Goal: Task Accomplishment & Management: Manage account settings

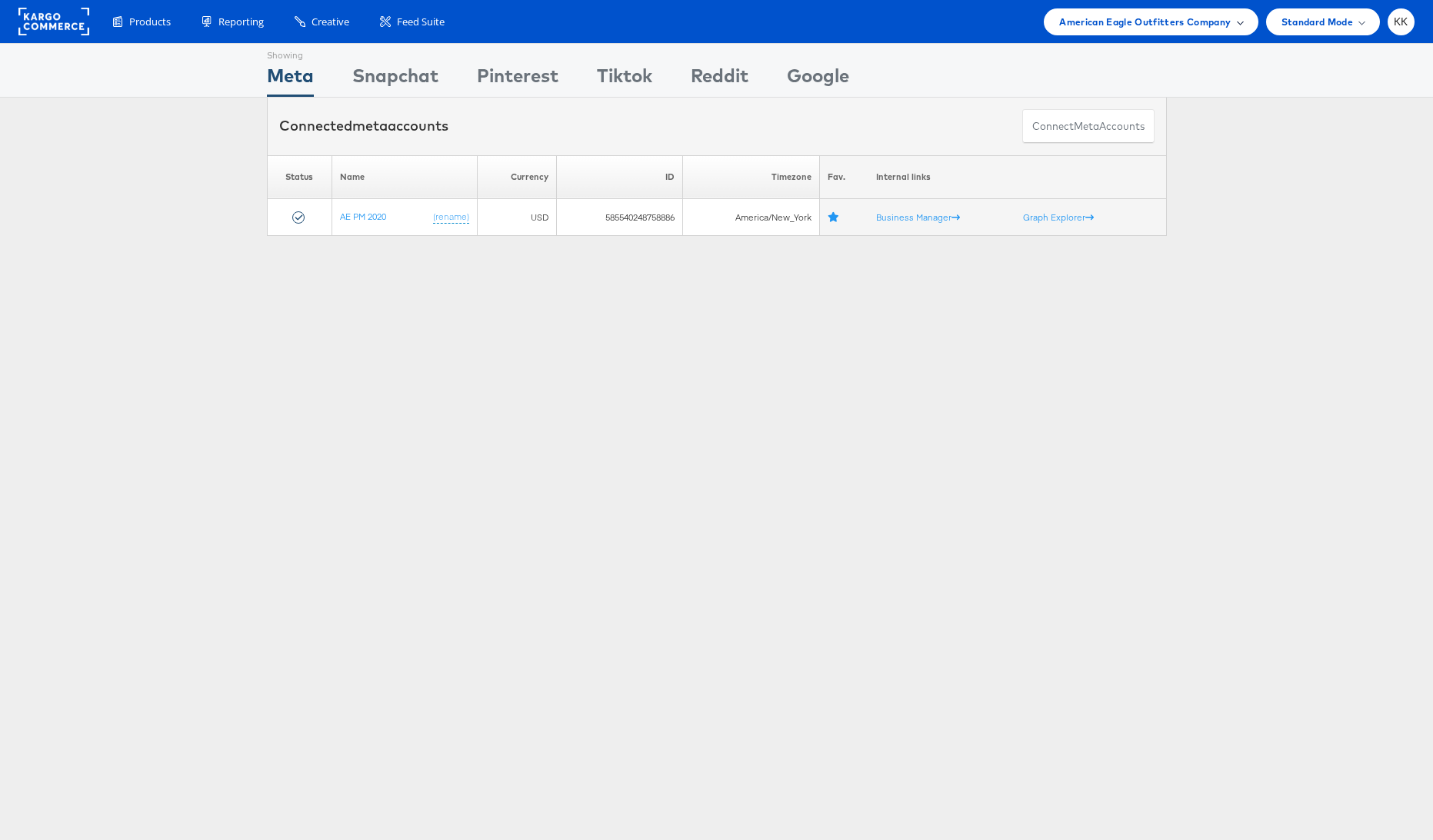
click at [1130, 15] on span "American Eagle Outfitters Company" at bounding box center [1145, 22] width 171 height 17
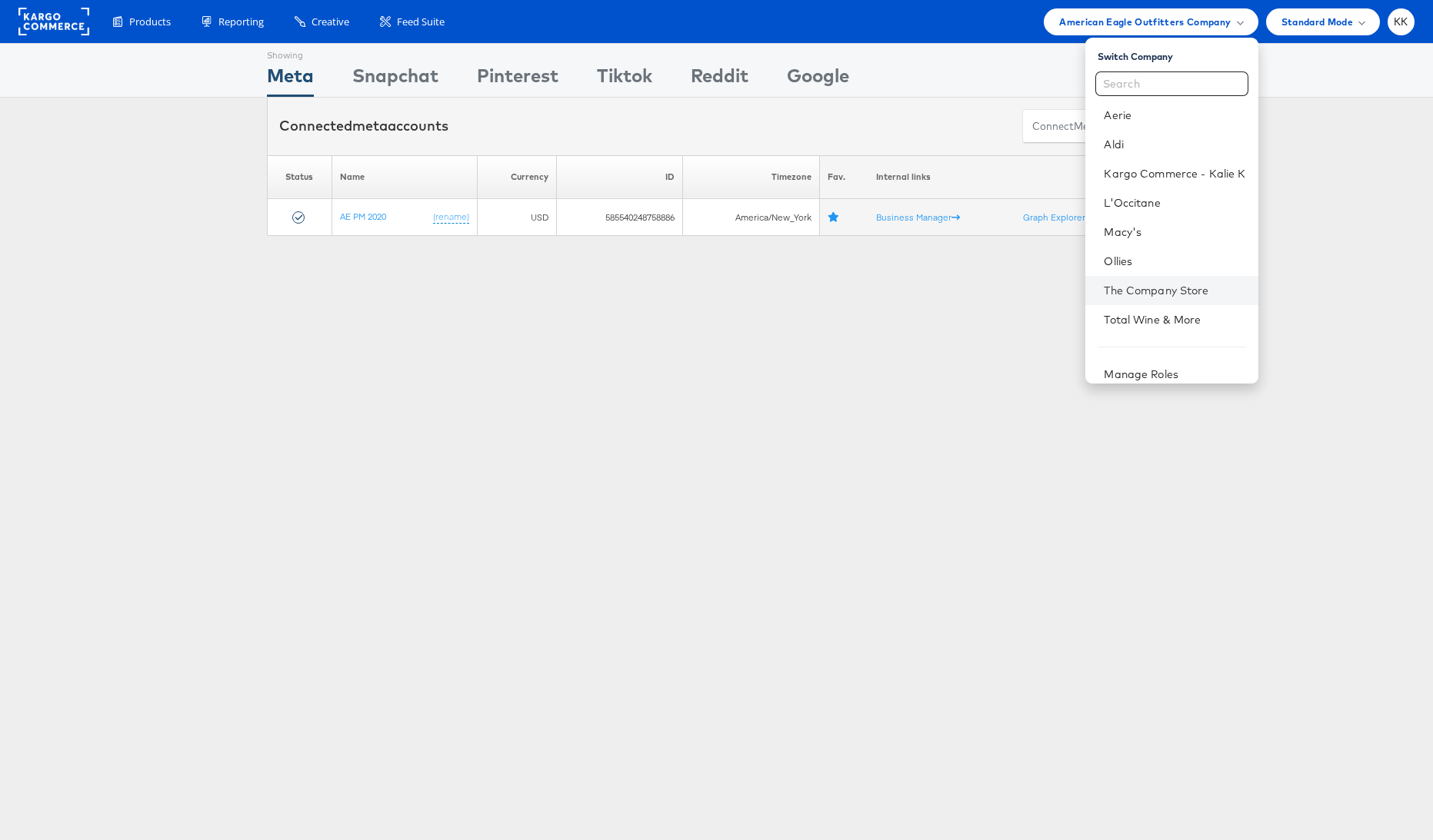
click at [1140, 280] on li "The Company Store" at bounding box center [1171, 291] width 172 height 29
click at [1140, 286] on link "The Company Store" at bounding box center [1175, 290] width 142 height 16
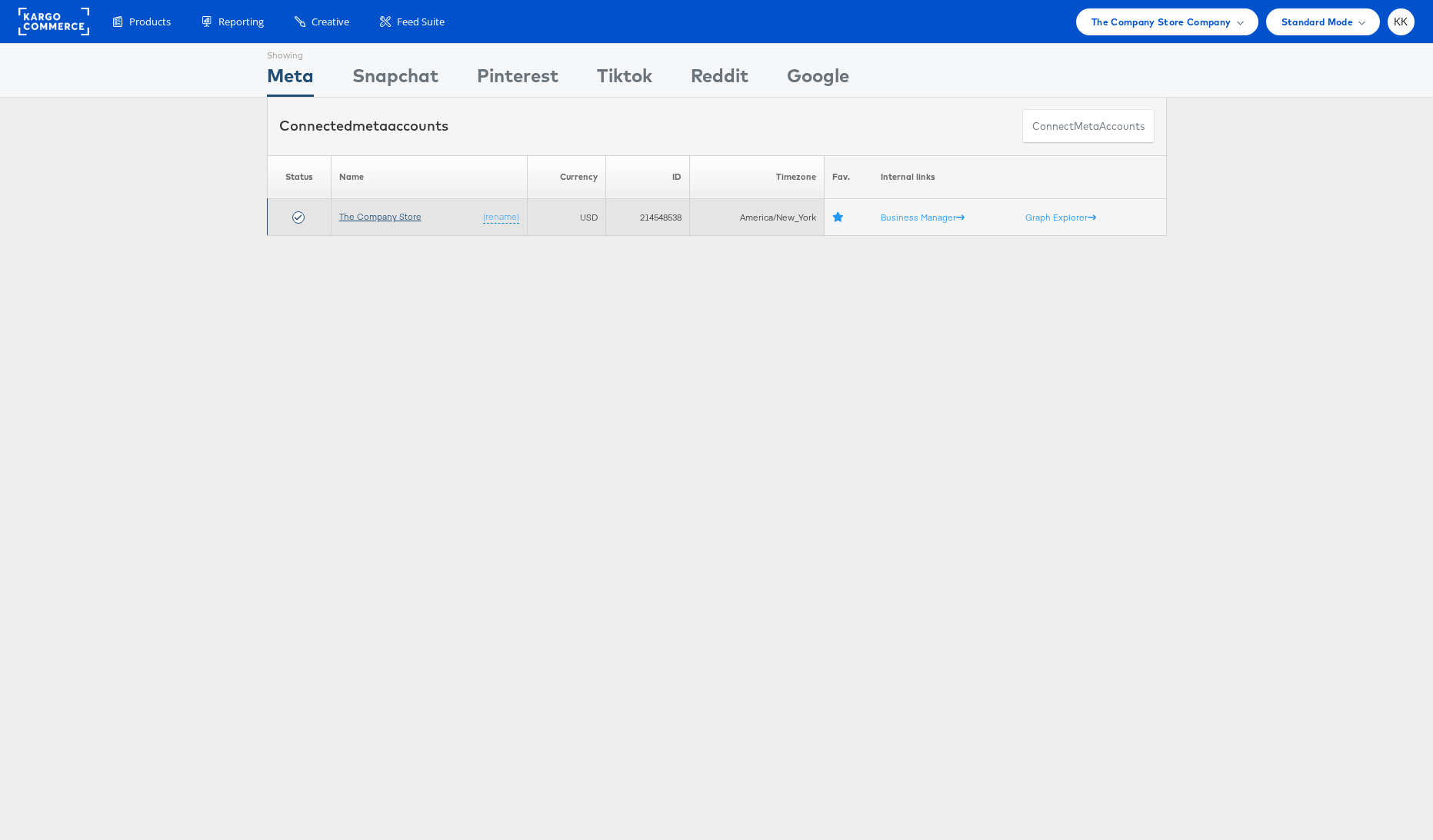
click at [369, 211] on link "The Company Store" at bounding box center [380, 216] width 82 height 12
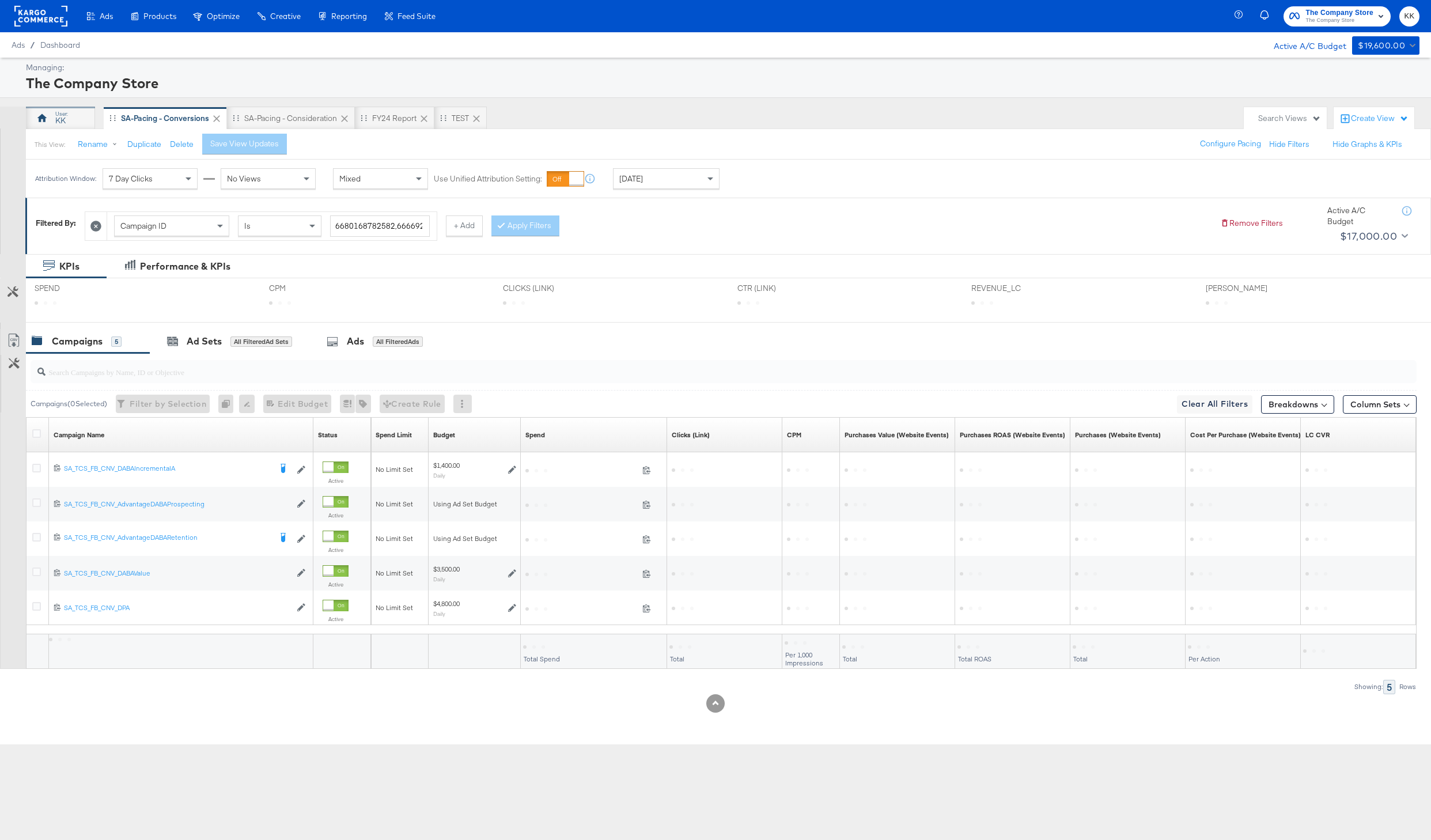
click at [77, 120] on div "KK" at bounding box center [61, 117] width 69 height 23
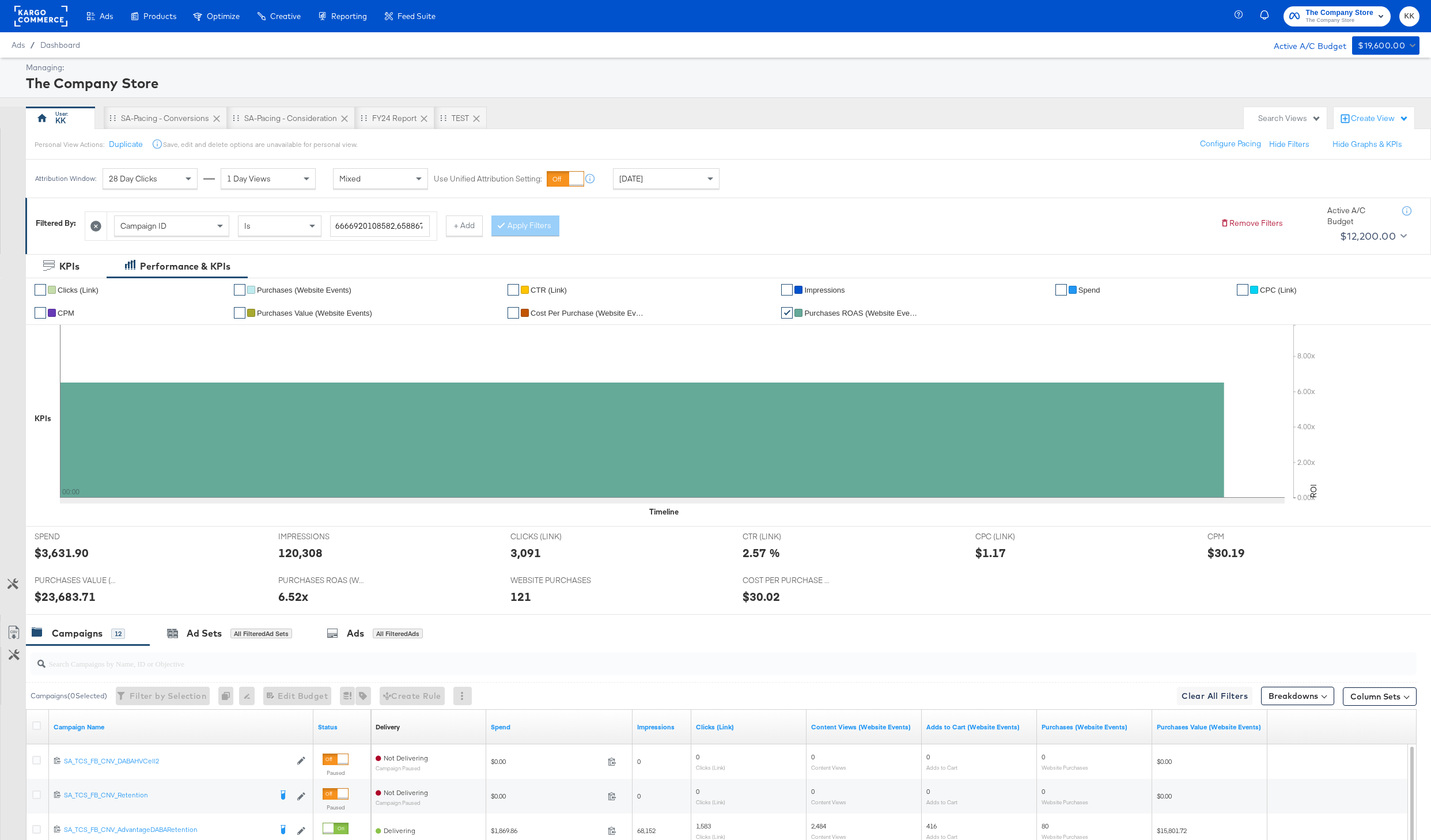
click at [641, 188] on div "Today" at bounding box center [666, 179] width 106 height 21
click at [748, 189] on div "Start: Oct 3rd 2025 to End: Oct 3rd 2025" at bounding box center [764, 179] width 86 height 21
click at [625, 278] on input "October 3rd 2025" at bounding box center [619, 270] width 124 height 21
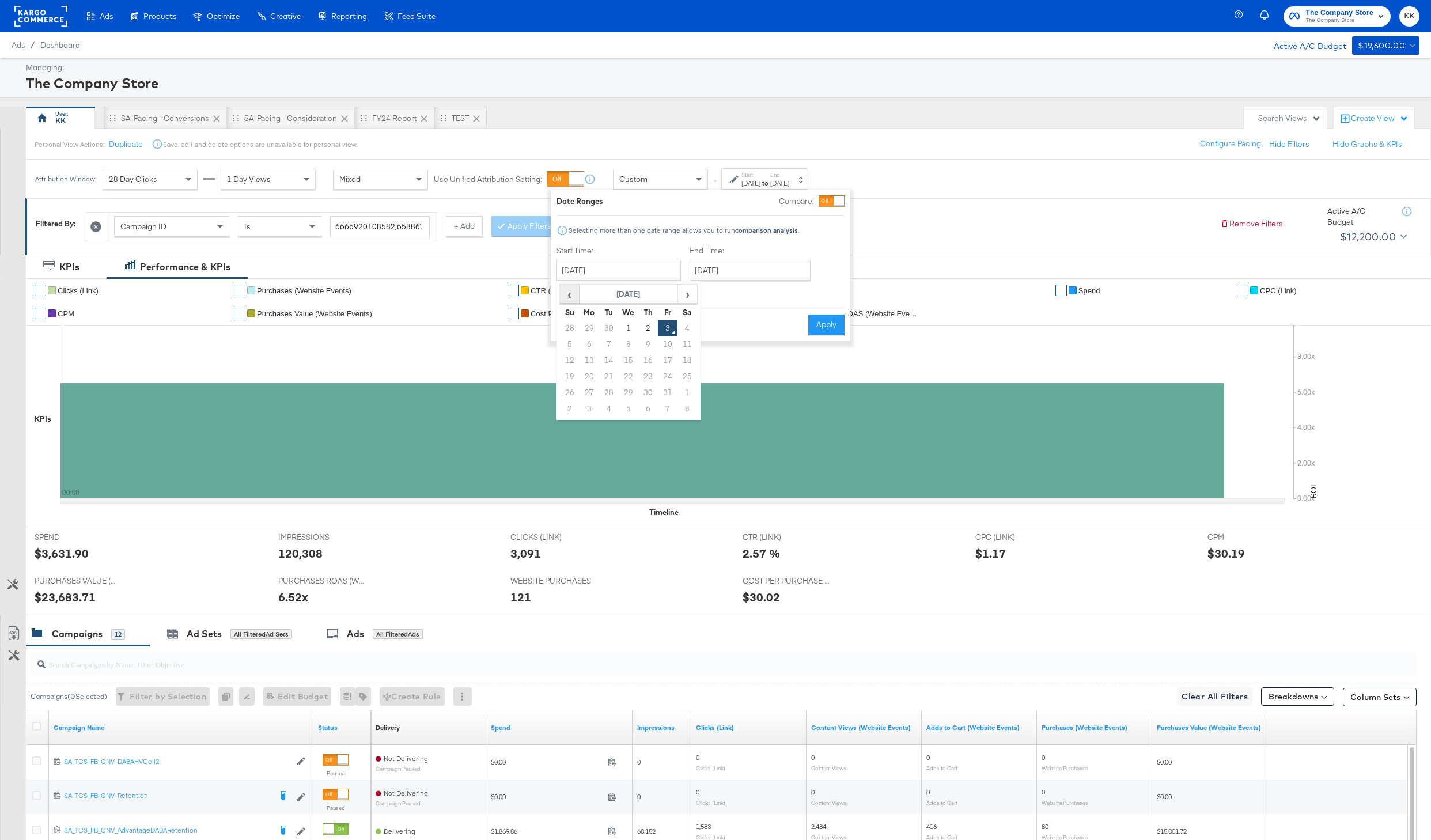
click at [566, 291] on span "‹" at bounding box center [570, 293] width 18 height 17
click at [690, 292] on span "›" at bounding box center [688, 293] width 18 height 17
click at [589, 321] on td "1" at bounding box center [590, 328] width 19 height 16
type input "[DATE]"
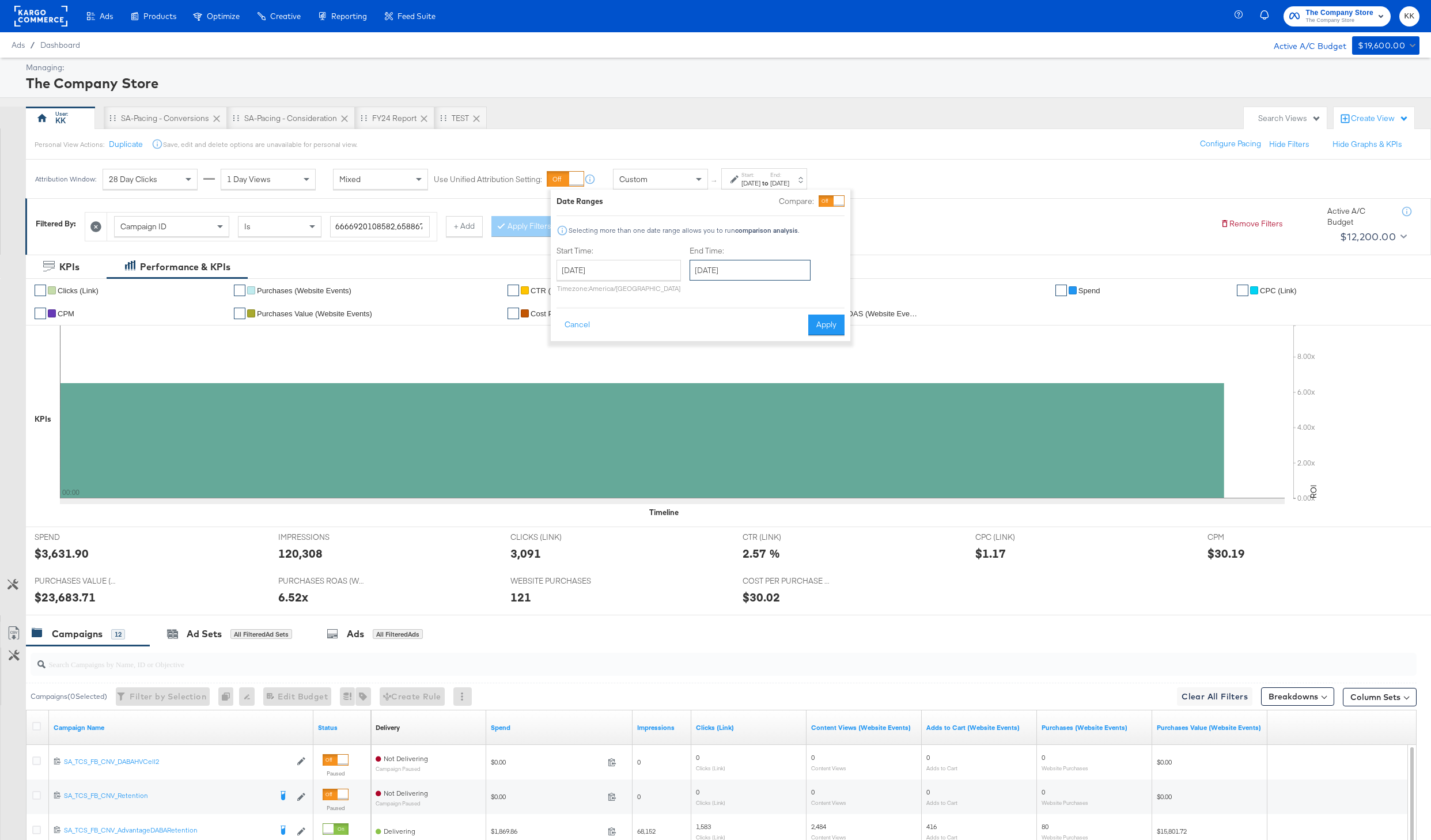
click at [736, 271] on input "October 3rd 2025" at bounding box center [750, 270] width 121 height 21
click at [693, 328] on td "28" at bounding box center [703, 328] width 19 height 16
type input "[DATE]"
click at [827, 326] on button "Apply" at bounding box center [831, 325] width 37 height 21
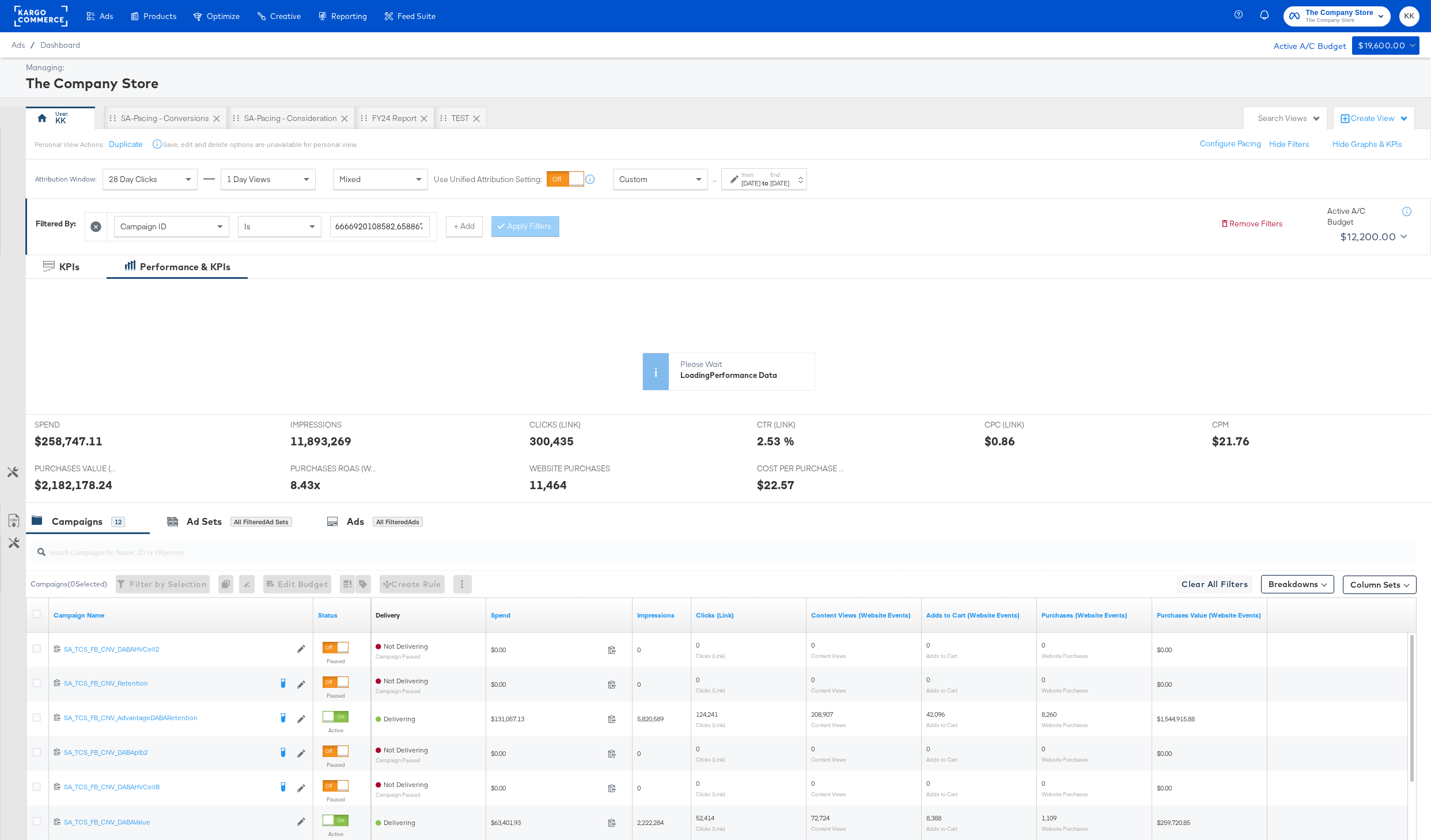
click at [96, 226] on icon at bounding box center [96, 226] width 11 height 11
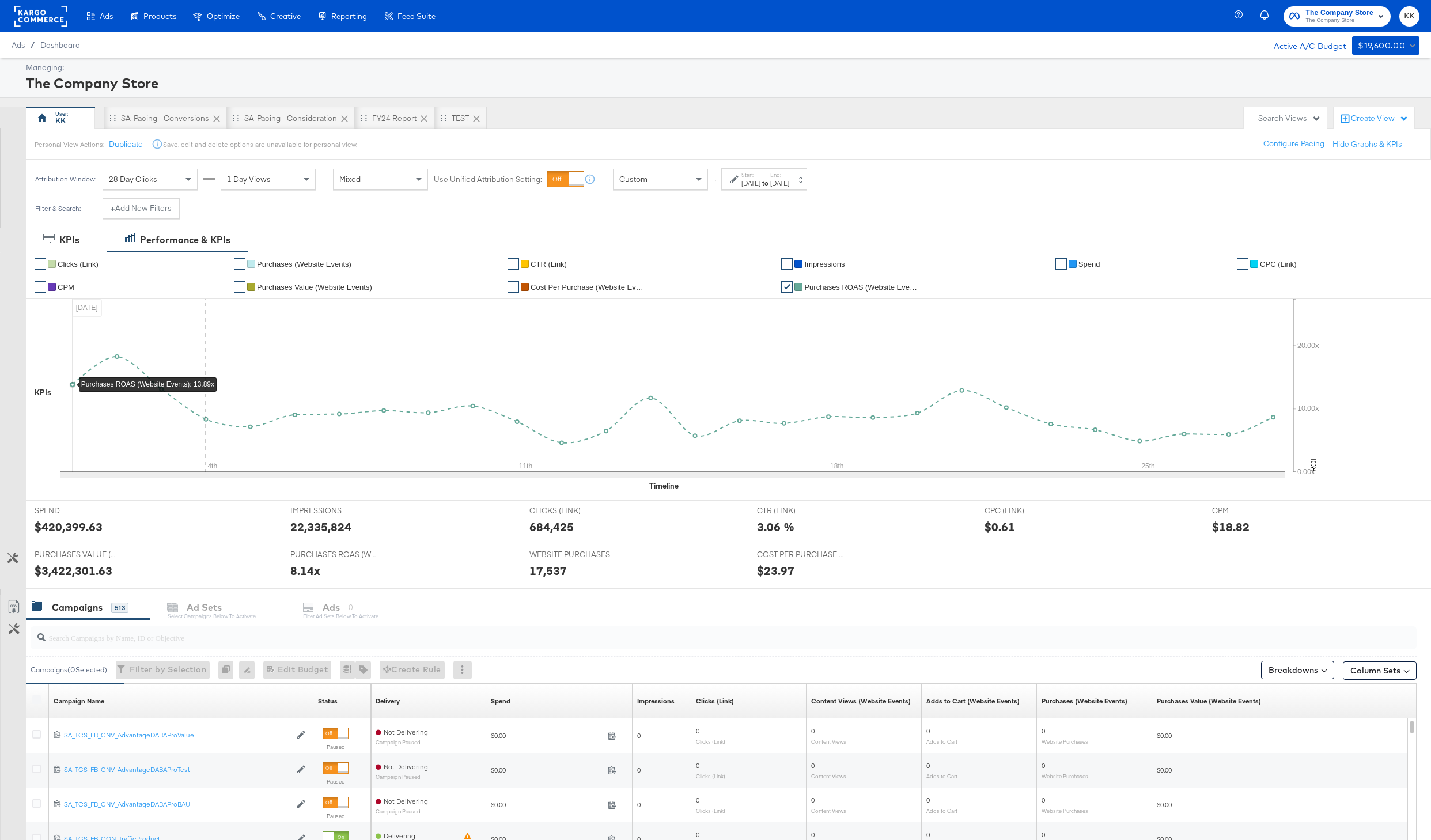
click at [65, 413] on icon at bounding box center [672, 385] width 1225 height 173
click at [68, 528] on div "$420,399.63" at bounding box center [68, 527] width 68 height 17
copy div "420,399.63"
drag, startPoint x: 300, startPoint y: 112, endPoint x: 382, endPoint y: 134, distance: 84.9
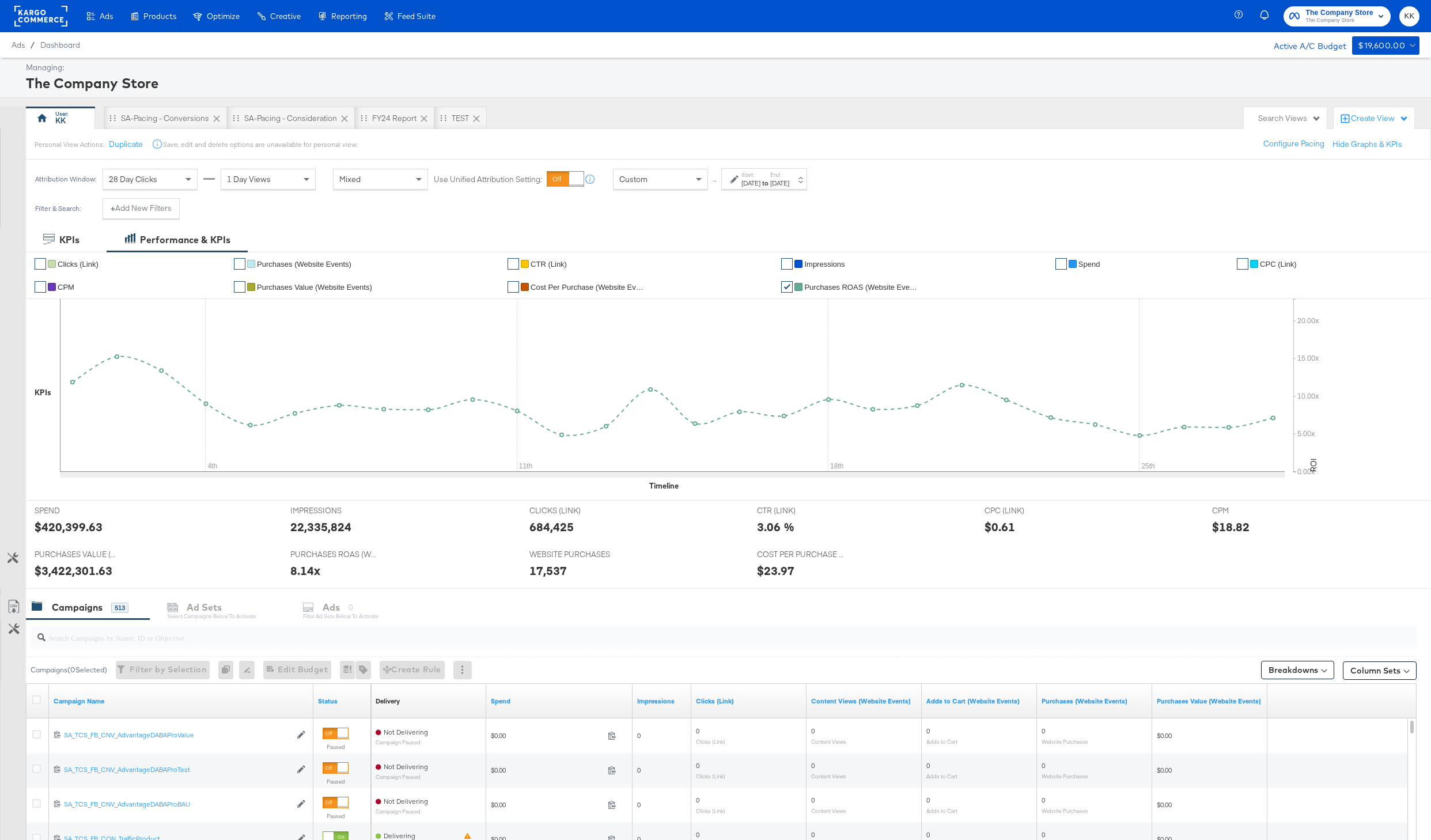
click at [300, 112] on div "SA-Pacing - Consideration" at bounding box center [291, 117] width 128 height 23
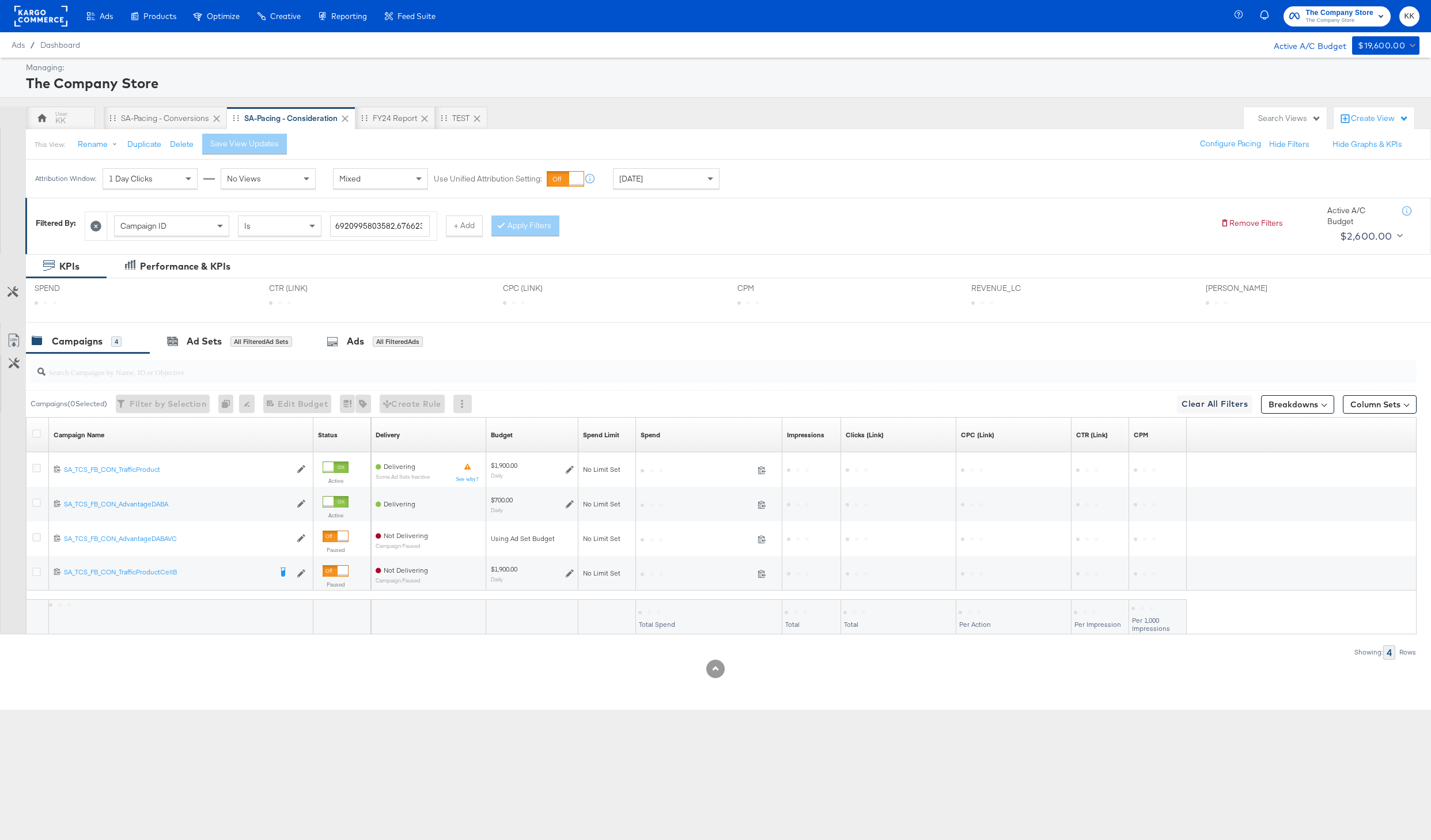
click at [693, 179] on div "Today" at bounding box center [666, 179] width 106 height 19
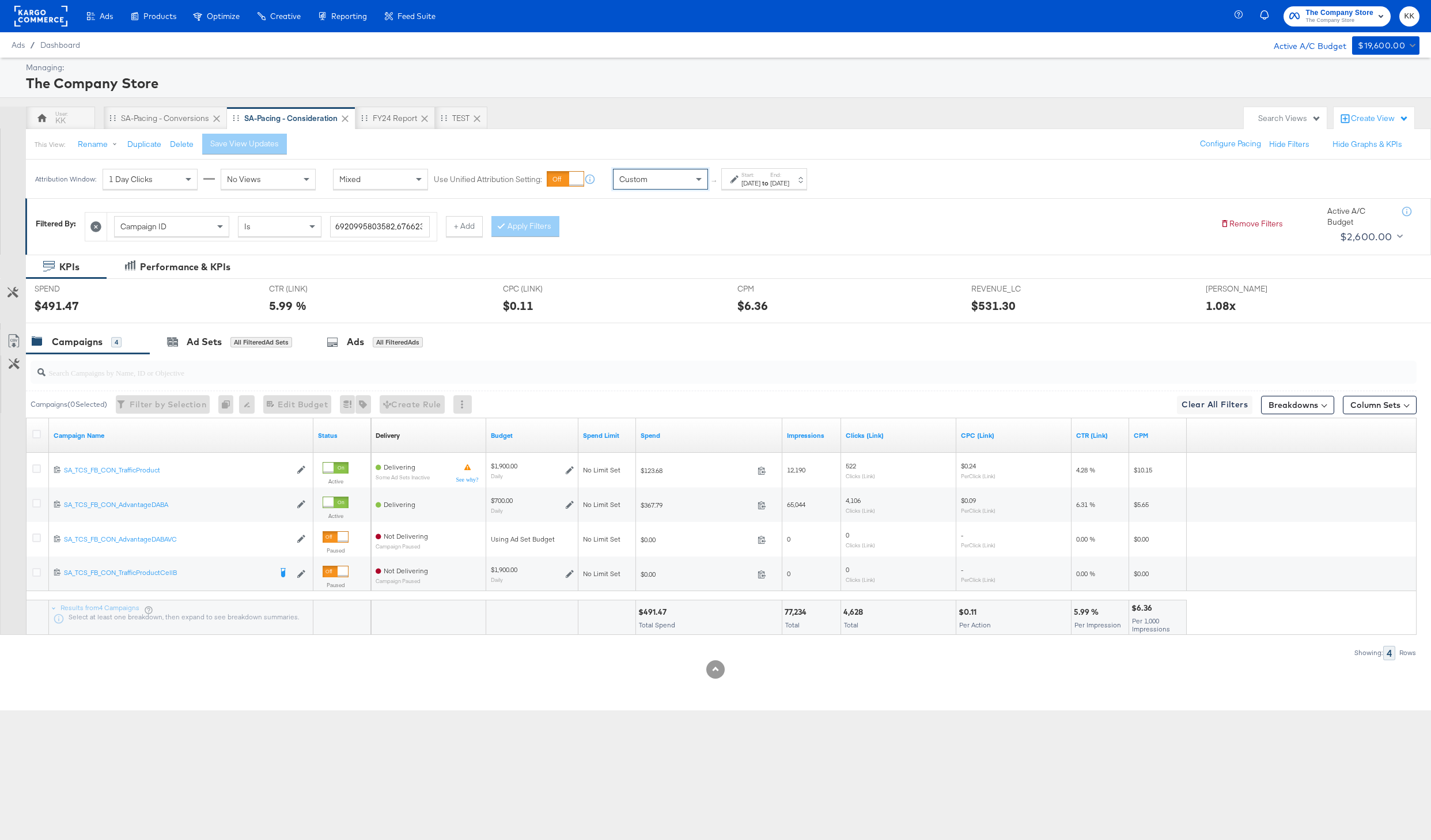
click at [747, 193] on div "Attribution Window: 1 Day Clicks No Views Mixed Use Unified Attribution Setting…" at bounding box center [424, 179] width 796 height 39
click at [747, 179] on div "Oct 3rd 2025" at bounding box center [751, 183] width 19 height 9
click at [634, 266] on input "October 3rd 2025" at bounding box center [619, 270] width 124 height 21
click at [574, 300] on span "‹" at bounding box center [570, 293] width 18 height 17
click at [590, 331] on td "1" at bounding box center [590, 328] width 19 height 16
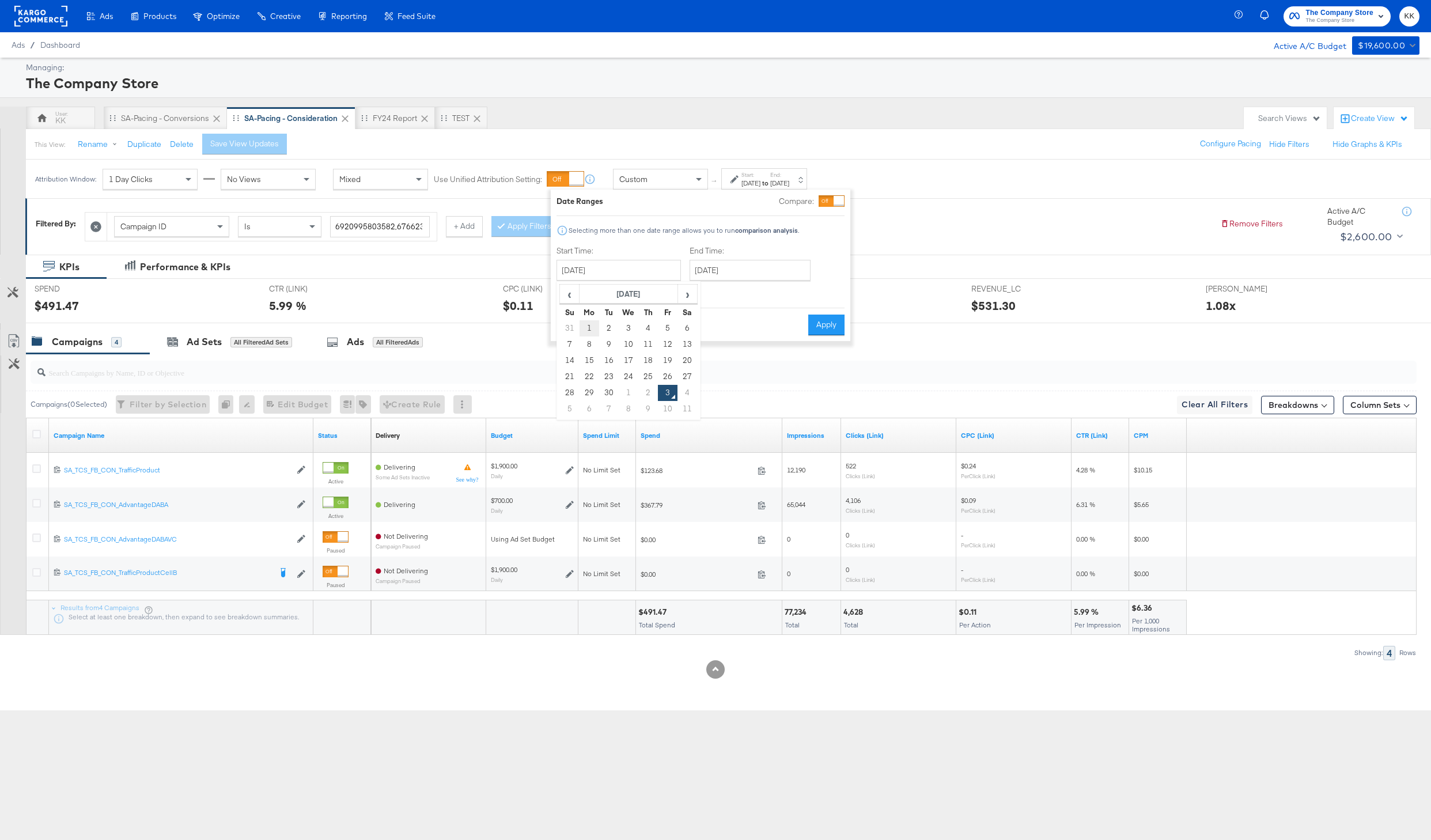
type input "[DATE]"
click at [745, 273] on input "October 3rd 2025" at bounding box center [750, 270] width 121 height 21
click at [698, 289] on span "‹" at bounding box center [703, 293] width 18 height 17
click at [699, 393] on td "28" at bounding box center [703, 393] width 19 height 16
type input "[DATE]"
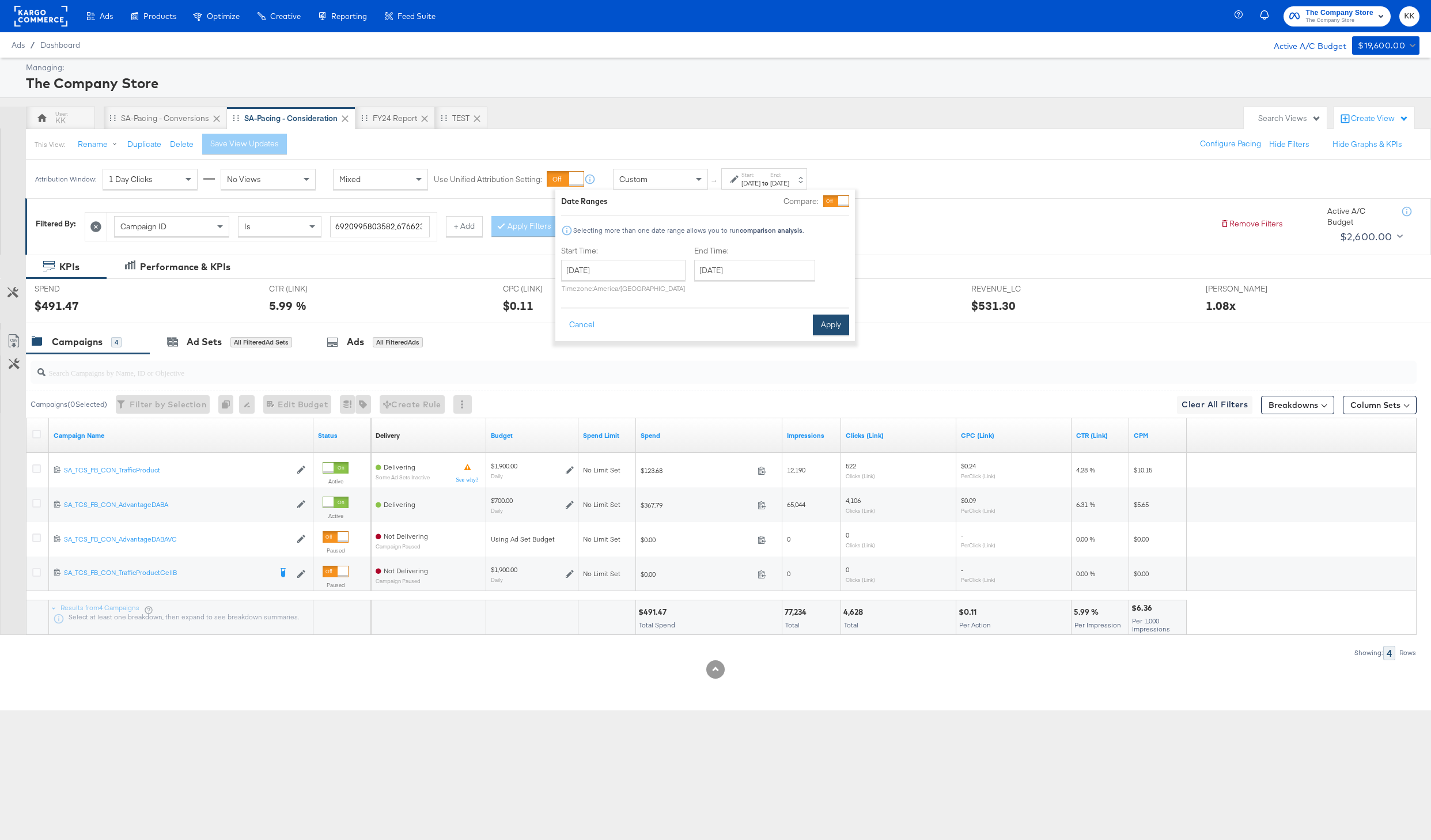
click at [830, 320] on button "Apply" at bounding box center [831, 325] width 37 height 21
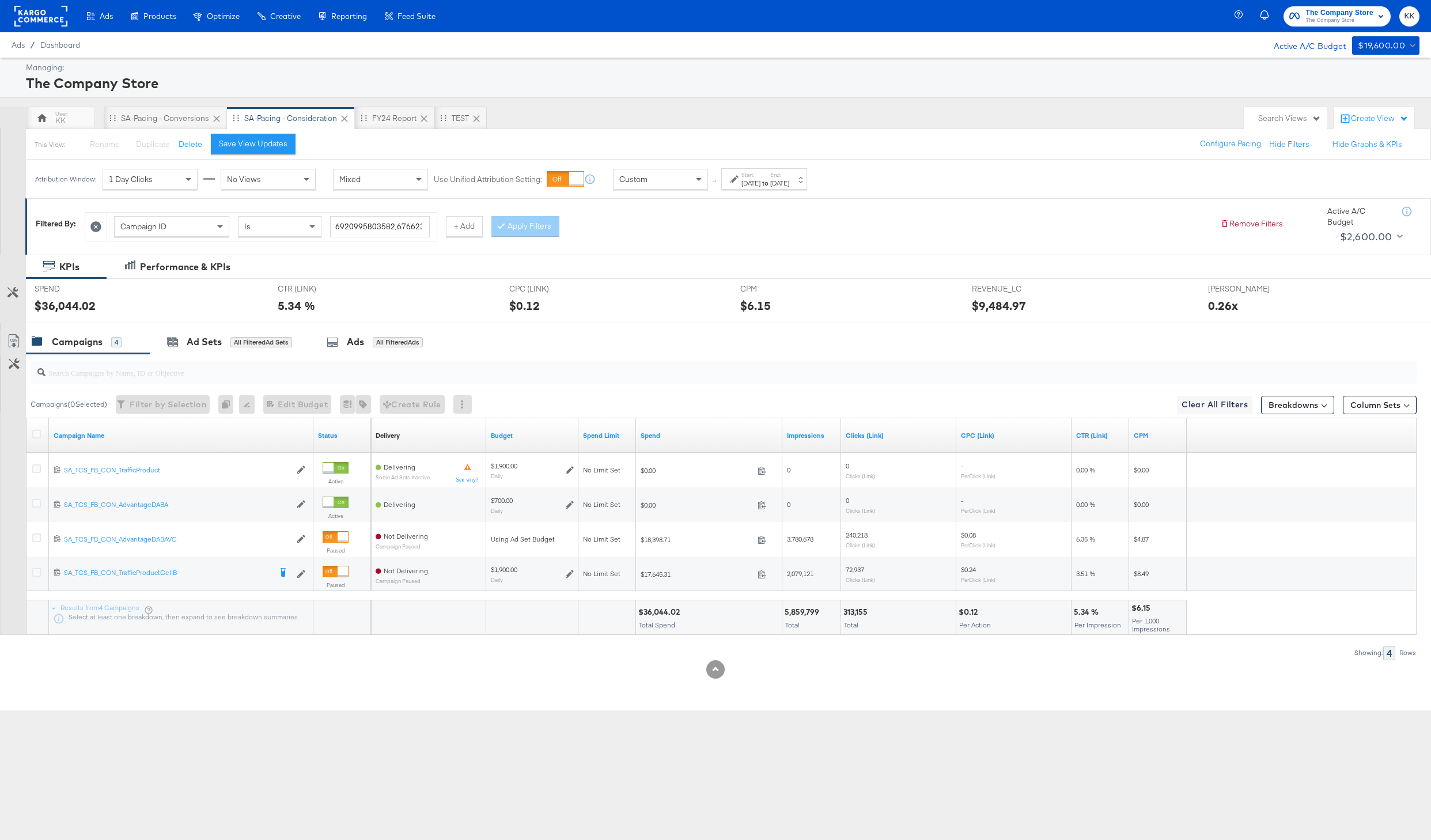
click at [650, 607] on div "$36,044.02" at bounding box center [661, 612] width 45 height 11
copy div "36,044.02"
click at [151, 117] on div "SA-Pacing - Conversions" at bounding box center [165, 119] width 88 height 11
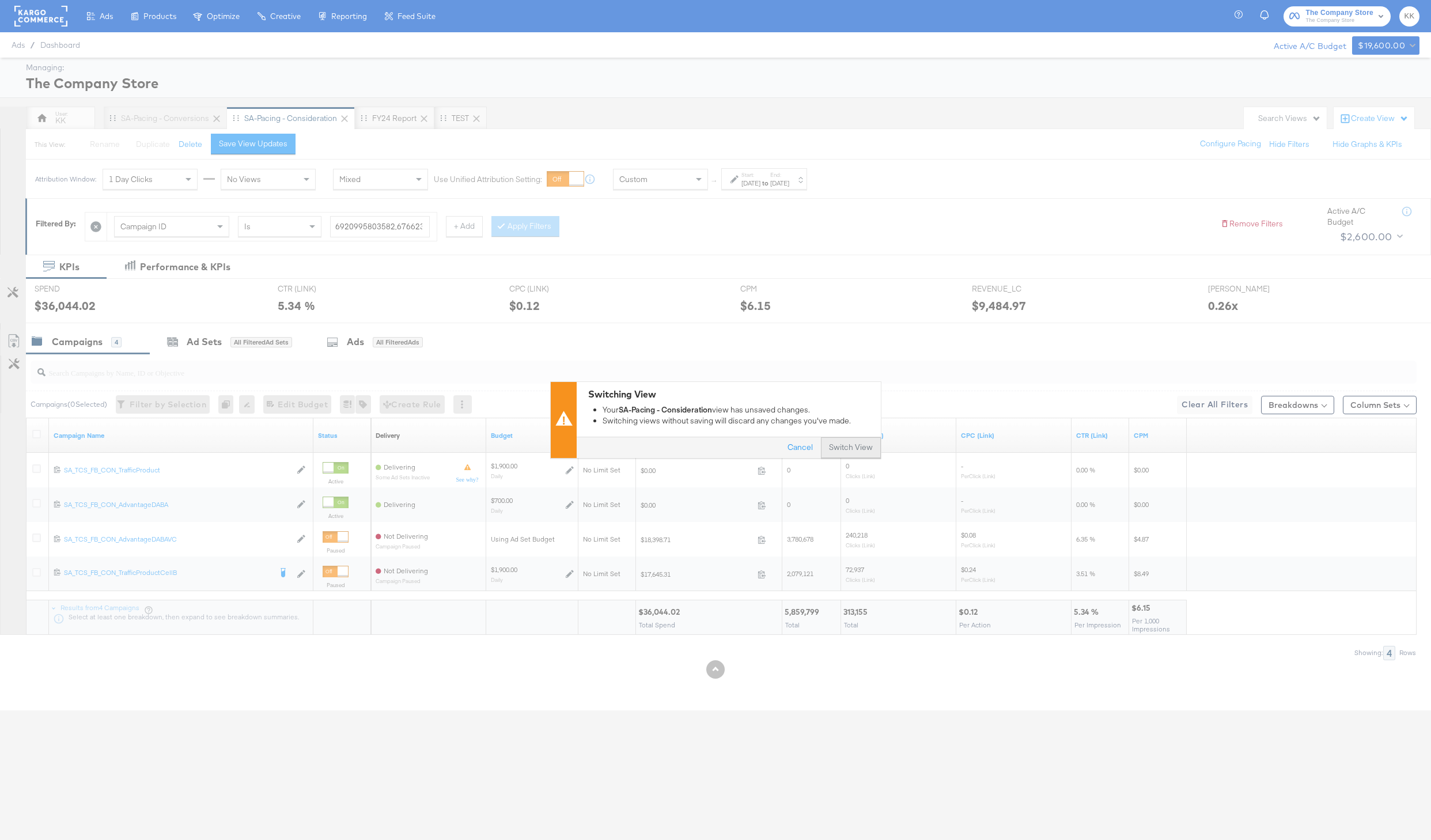
click at [844, 442] on button "Switch View" at bounding box center [850, 448] width 60 height 21
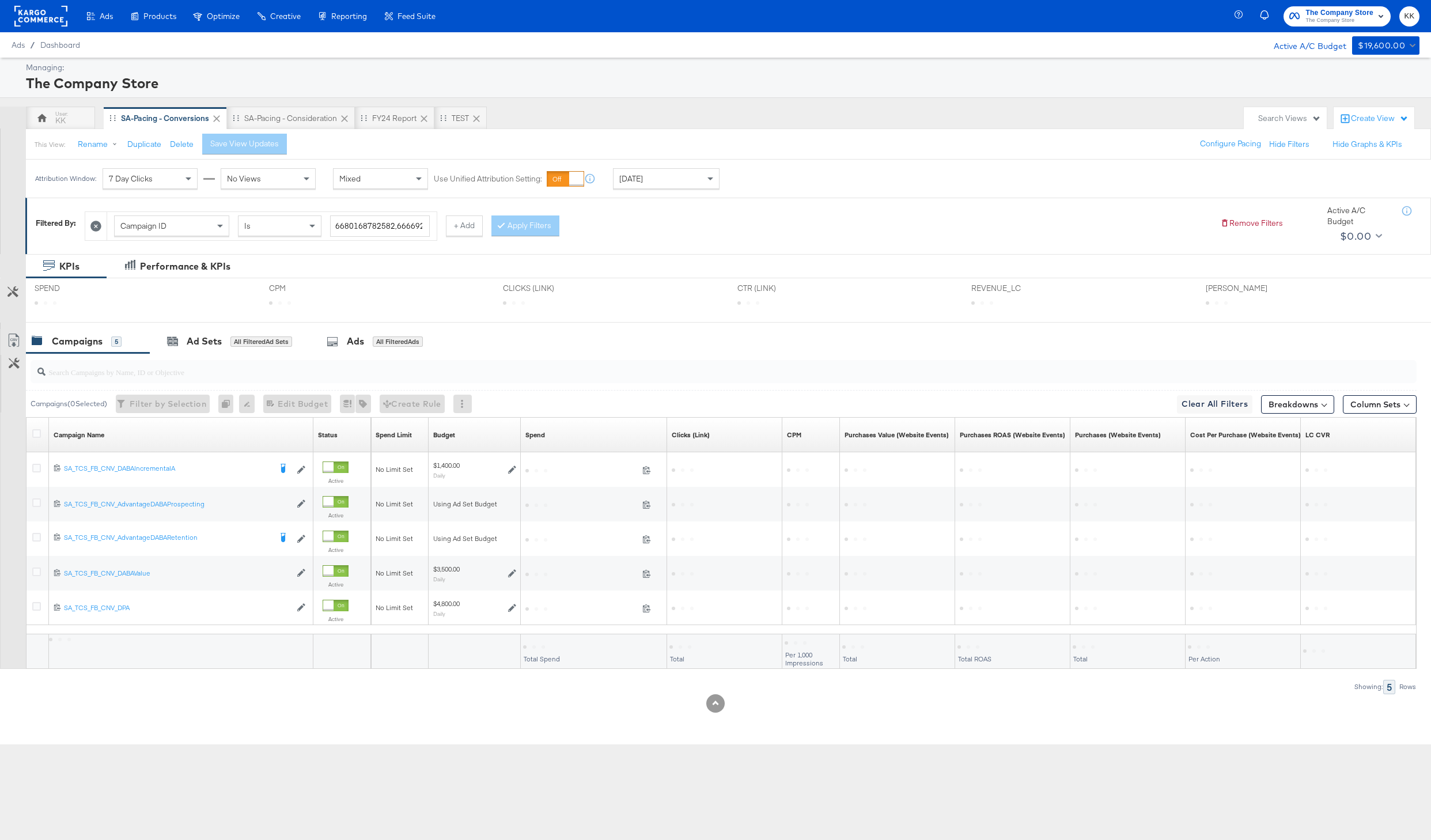
click at [677, 176] on div "Today" at bounding box center [666, 179] width 106 height 19
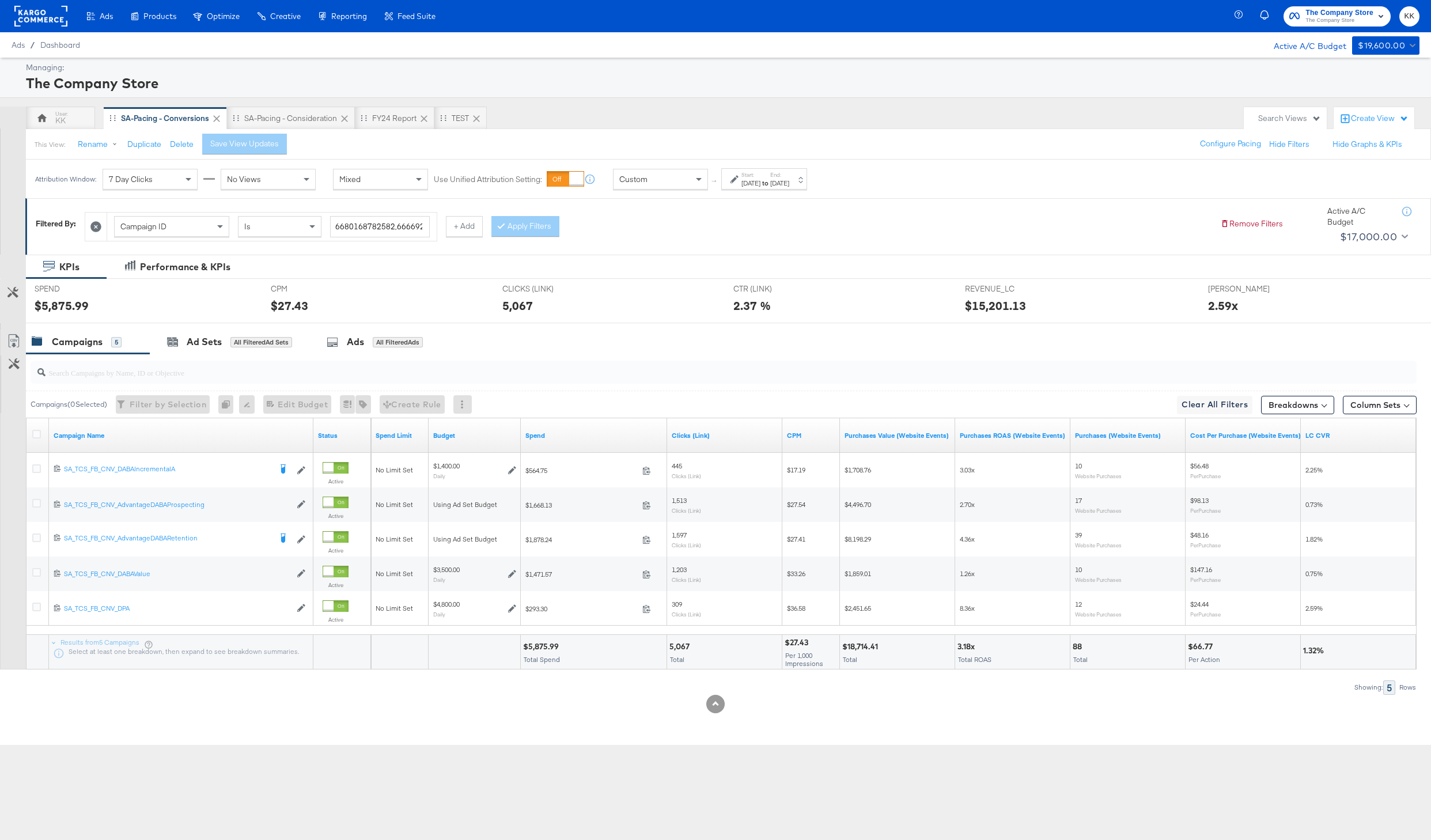
click at [761, 180] on div "Oct 3rd 2025" at bounding box center [751, 183] width 19 height 9
click at [636, 281] on div "October 3rd 2025 ‹ October 2025 › Su Mo Tu We Th Fr Sa 28 29 30 1 2 3 4 5 6 7 8…" at bounding box center [619, 276] width 124 height 33
click at [633, 266] on input "October 3rd 2025" at bounding box center [619, 270] width 124 height 21
click at [569, 289] on span "‹" at bounding box center [570, 293] width 18 height 17
click at [592, 326] on td "1" at bounding box center [590, 328] width 19 height 16
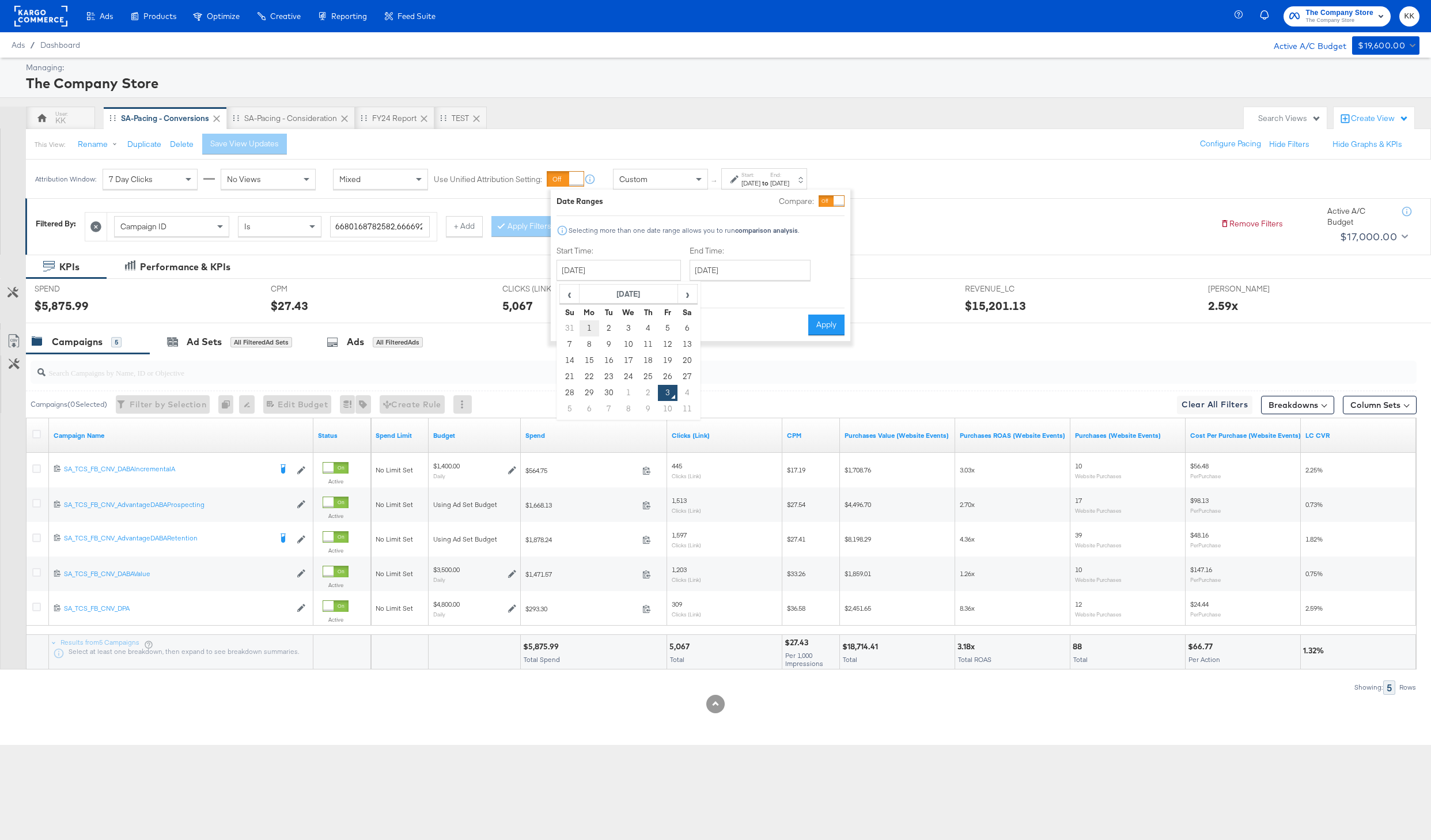
type input "[DATE]"
click at [725, 271] on input "October 3rd 2025" at bounding box center [750, 270] width 121 height 21
click at [703, 329] on td "28" at bounding box center [703, 328] width 19 height 16
type input "[DATE]"
click at [819, 320] on button "Apply" at bounding box center [831, 325] width 37 height 21
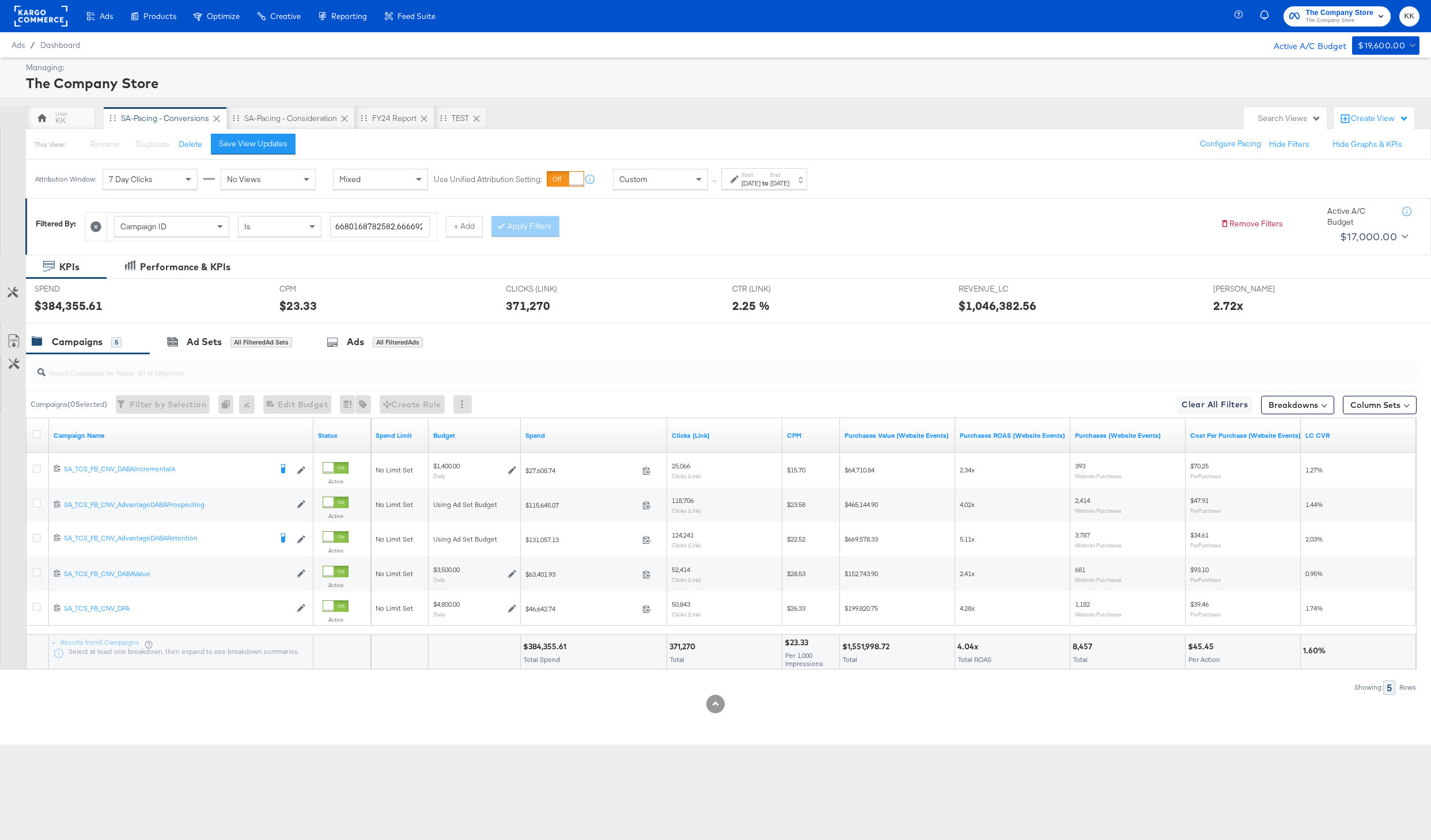
click at [551, 647] on div "$384,355.61" at bounding box center [547, 647] width 47 height 11
copy div "384,355.61"
click at [37, 21] on rect at bounding box center [41, 16] width 53 height 21
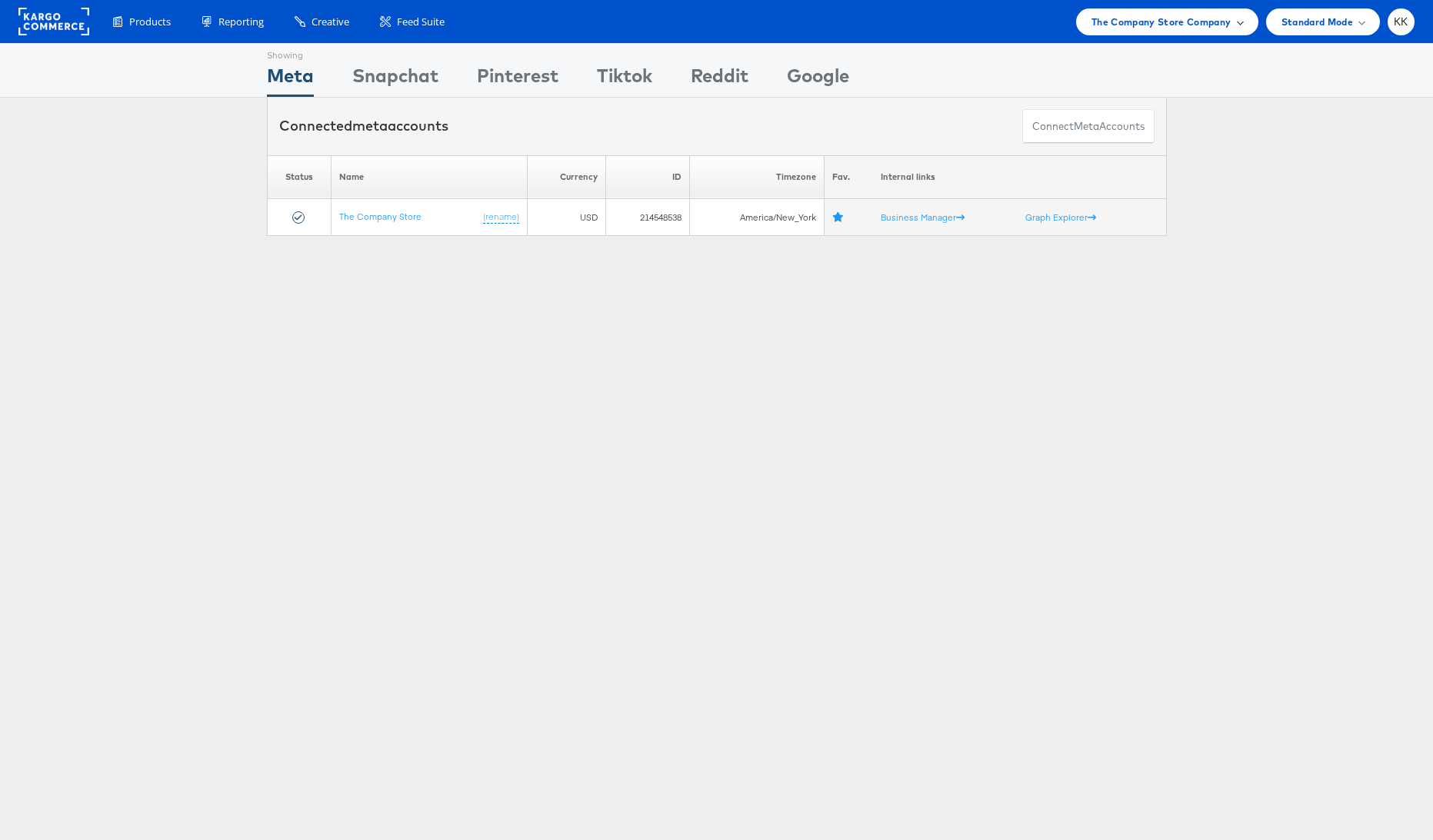
click at [1202, 18] on span "The Company Store Company" at bounding box center [1161, 22] width 140 height 17
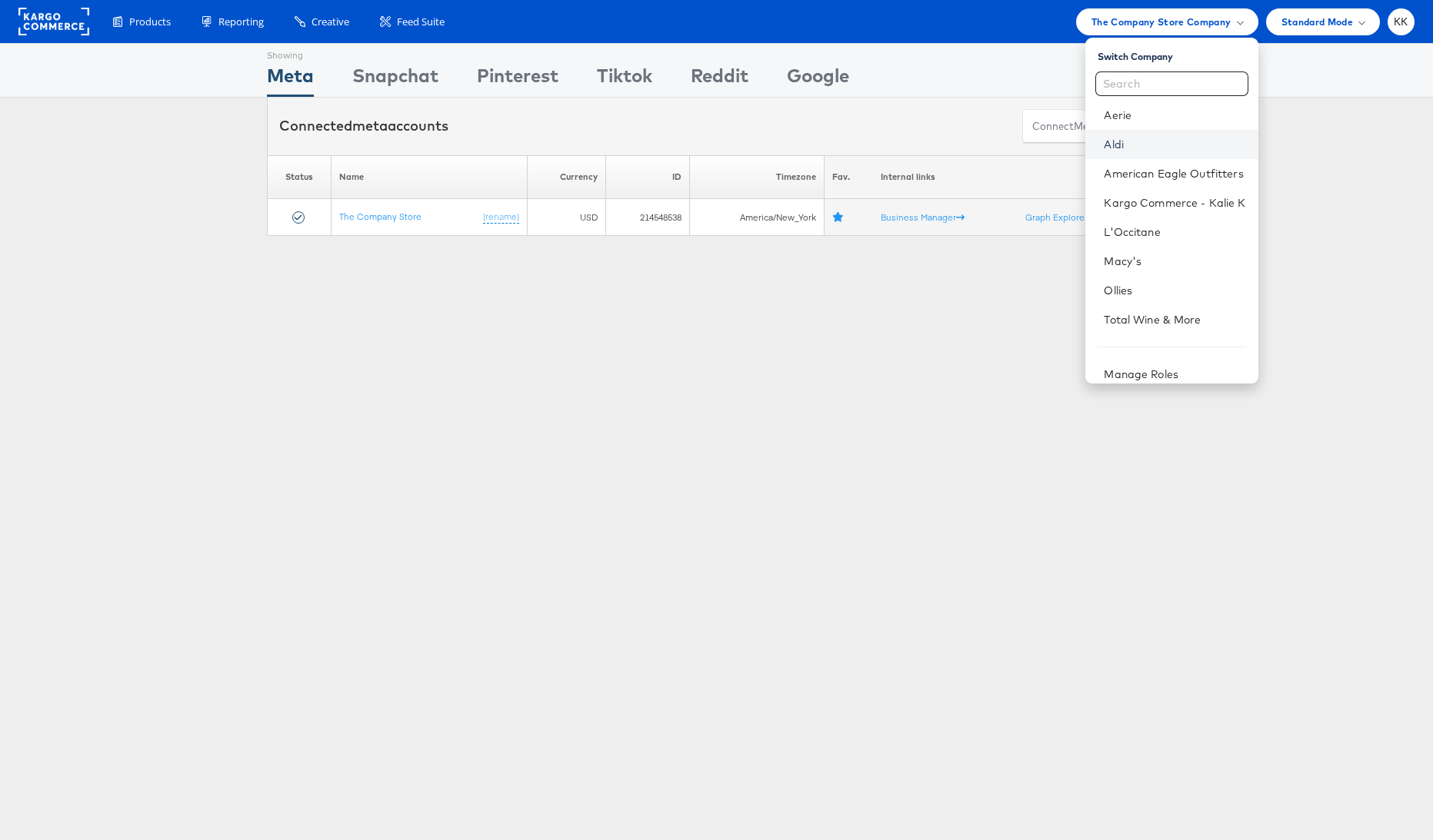
click at [1130, 146] on link "Aldi" at bounding box center [1175, 145] width 142 height 16
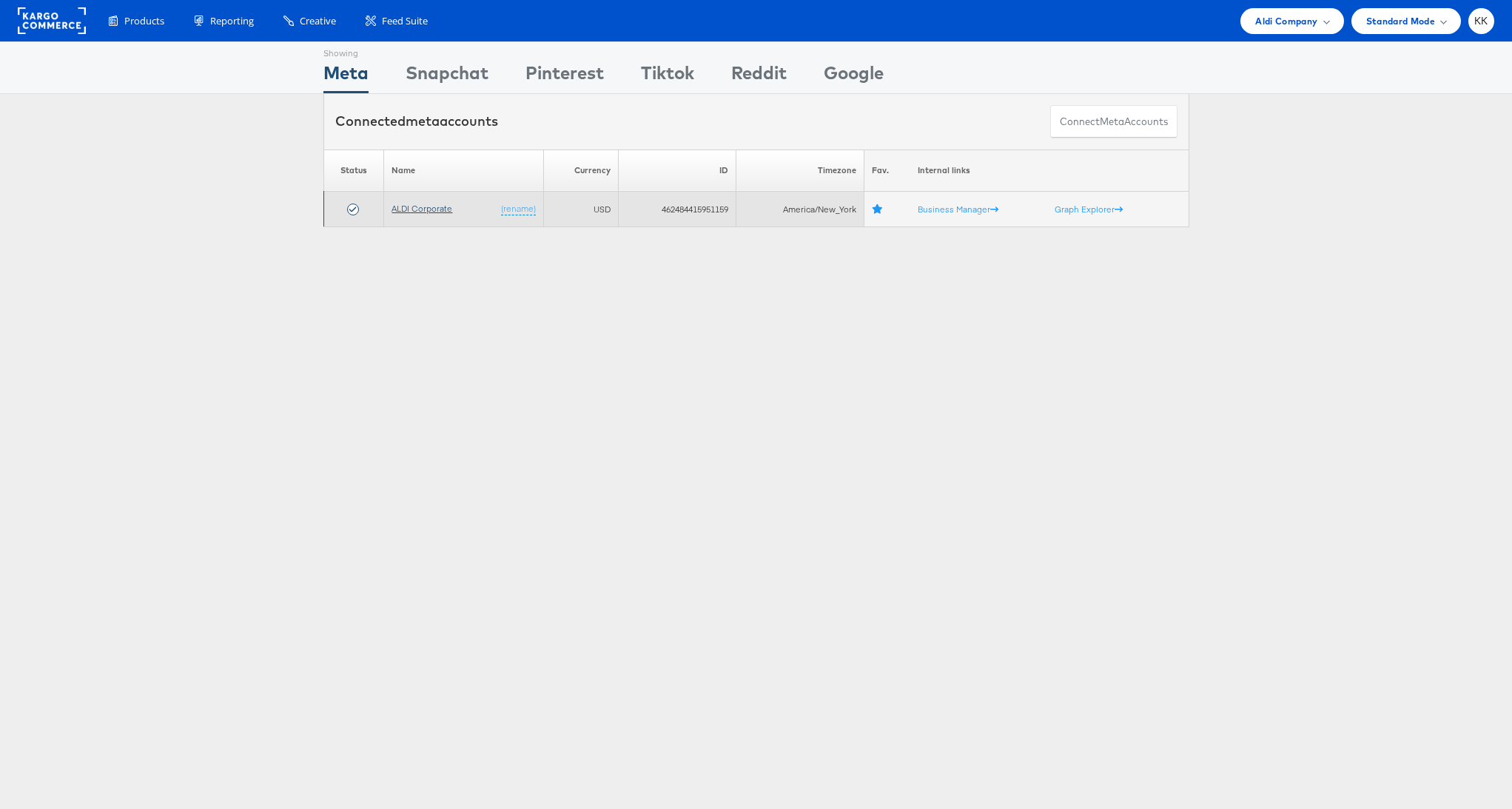
click at [405, 208] on link "ALDI Corporate" at bounding box center [421, 208] width 60 height 12
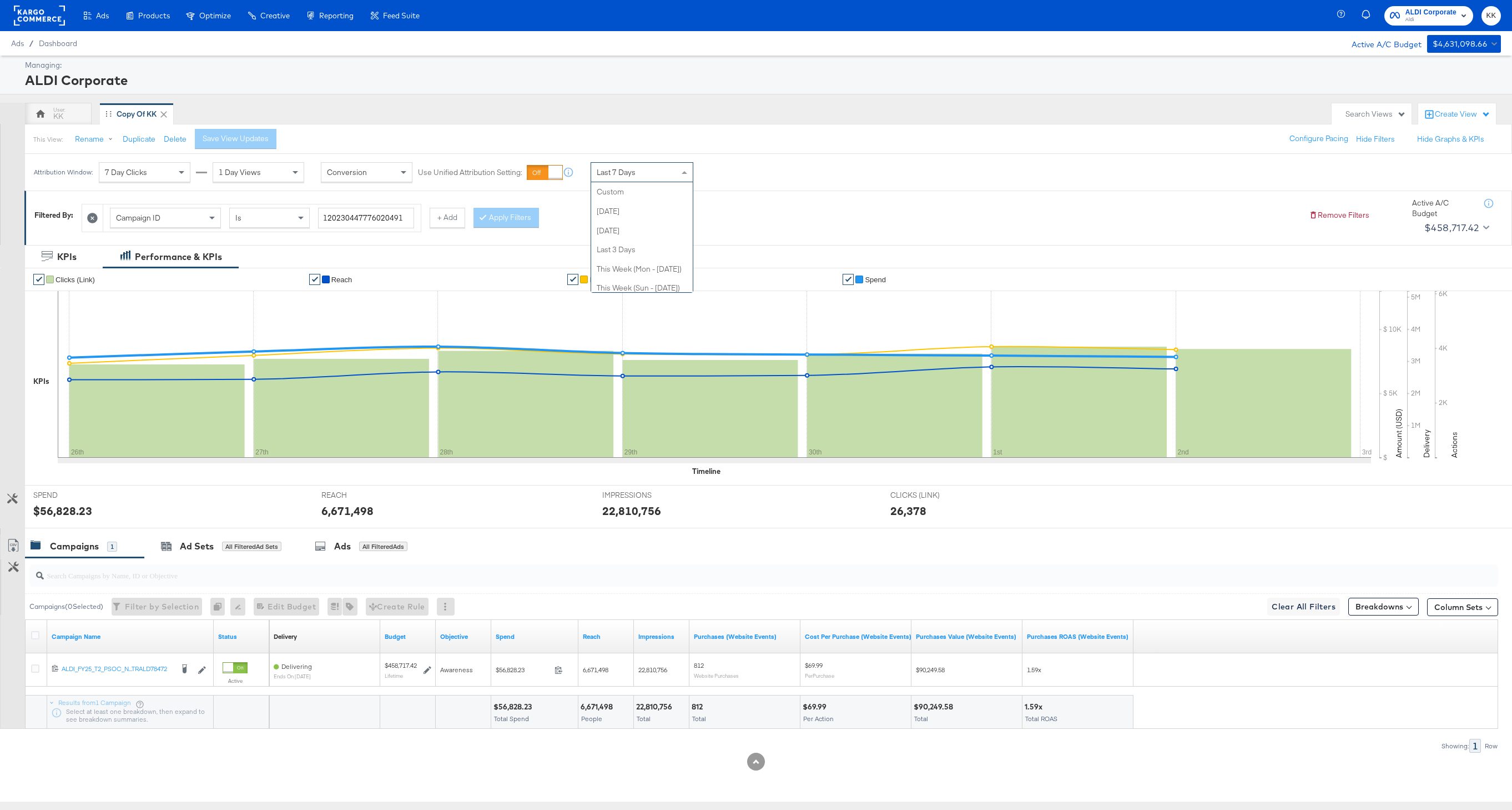
click at [643, 178] on div "Last 7 Days" at bounding box center [642, 172] width 102 height 19
click at [733, 172] on div "Oct 3rd 2025" at bounding box center [724, 176] width 19 height 9
click at [599, 260] on input "October 3rd 2025" at bounding box center [596, 260] width 120 height 20
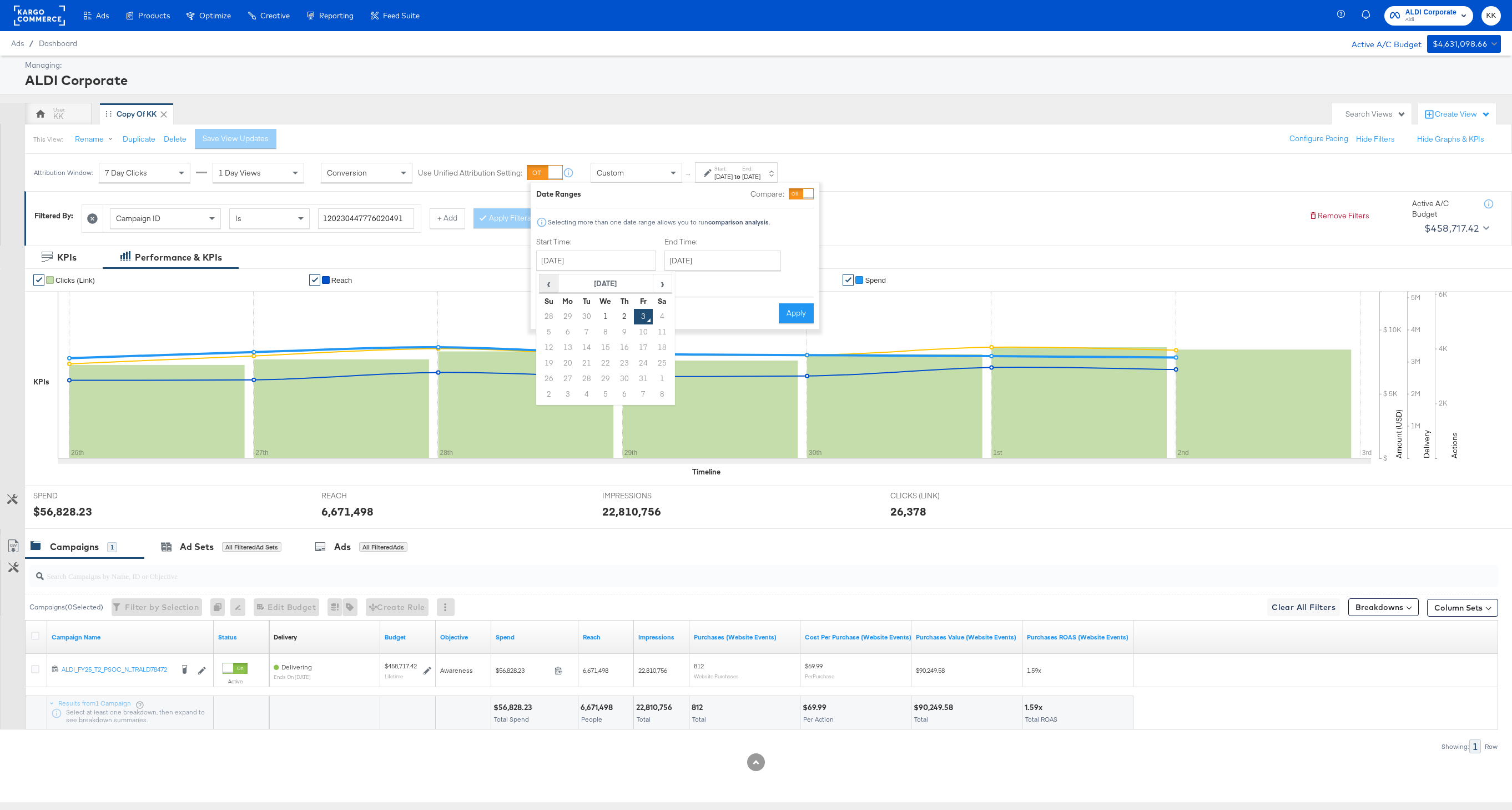
click at [547, 279] on span "‹" at bounding box center [549, 283] width 17 height 17
click at [569, 312] on td "1" at bounding box center [568, 316] width 19 height 15
type input "[DATE]"
click at [706, 266] on input "October 3rd 2025" at bounding box center [722, 260] width 116 height 20
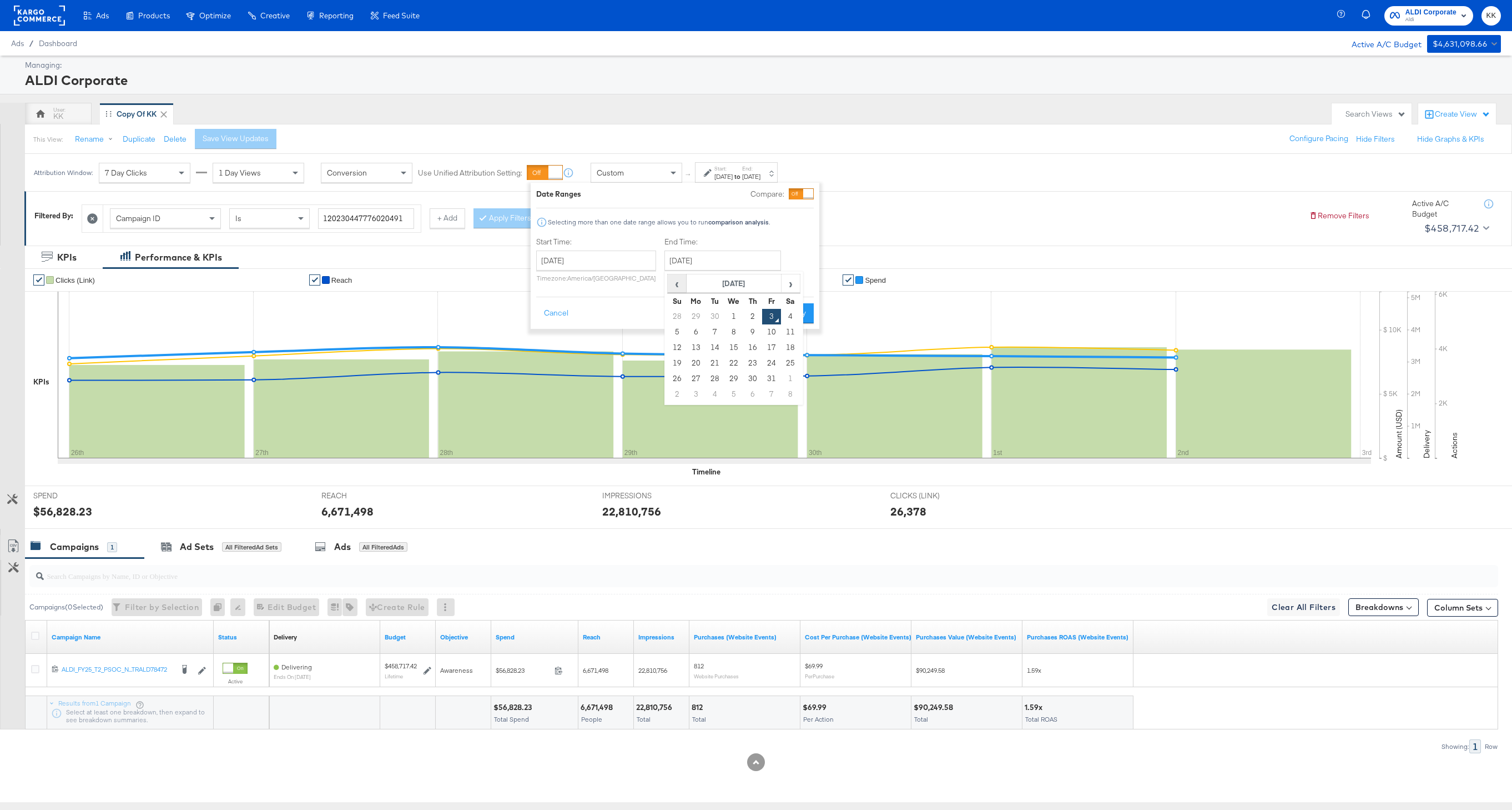
click at [679, 284] on span "‹" at bounding box center [677, 283] width 17 height 17
click at [713, 381] on td "30" at bounding box center [715, 379] width 19 height 15
type input "[DATE]"
click at [782, 314] on div "Cancel Apply" at bounding box center [679, 309] width 277 height 27
click at [804, 314] on button "Apply" at bounding box center [801, 313] width 35 height 20
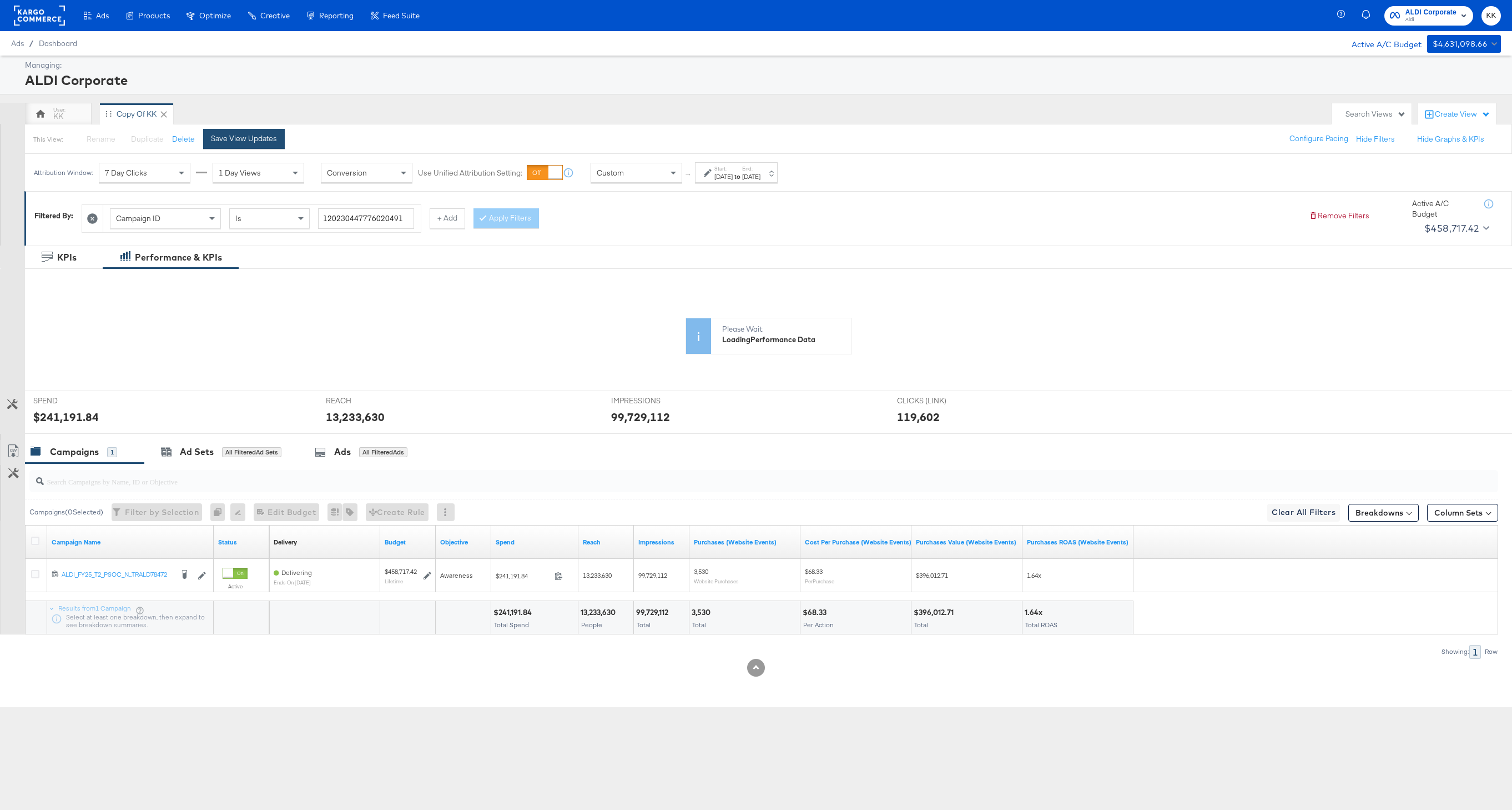
click at [251, 139] on div "Save View Updates" at bounding box center [243, 138] width 66 height 11
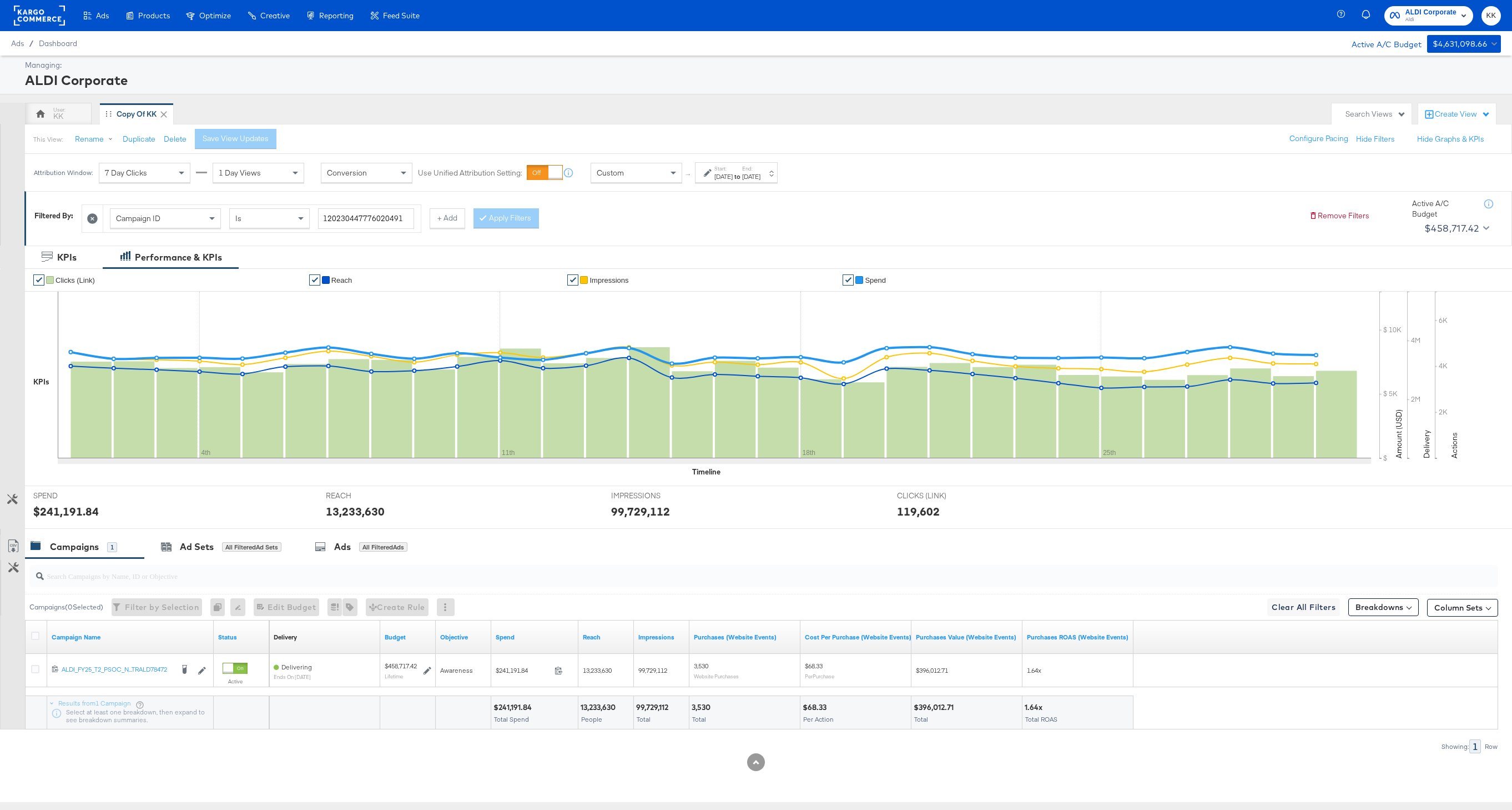
click at [128, 224] on div "Campaign ID" at bounding box center [165, 218] width 110 height 19
click at [365, 211] on input "search" at bounding box center [375, 218] width 114 height 21
type input "kargo"
click at [505, 216] on button "Apply Filters" at bounding box center [506, 218] width 65 height 20
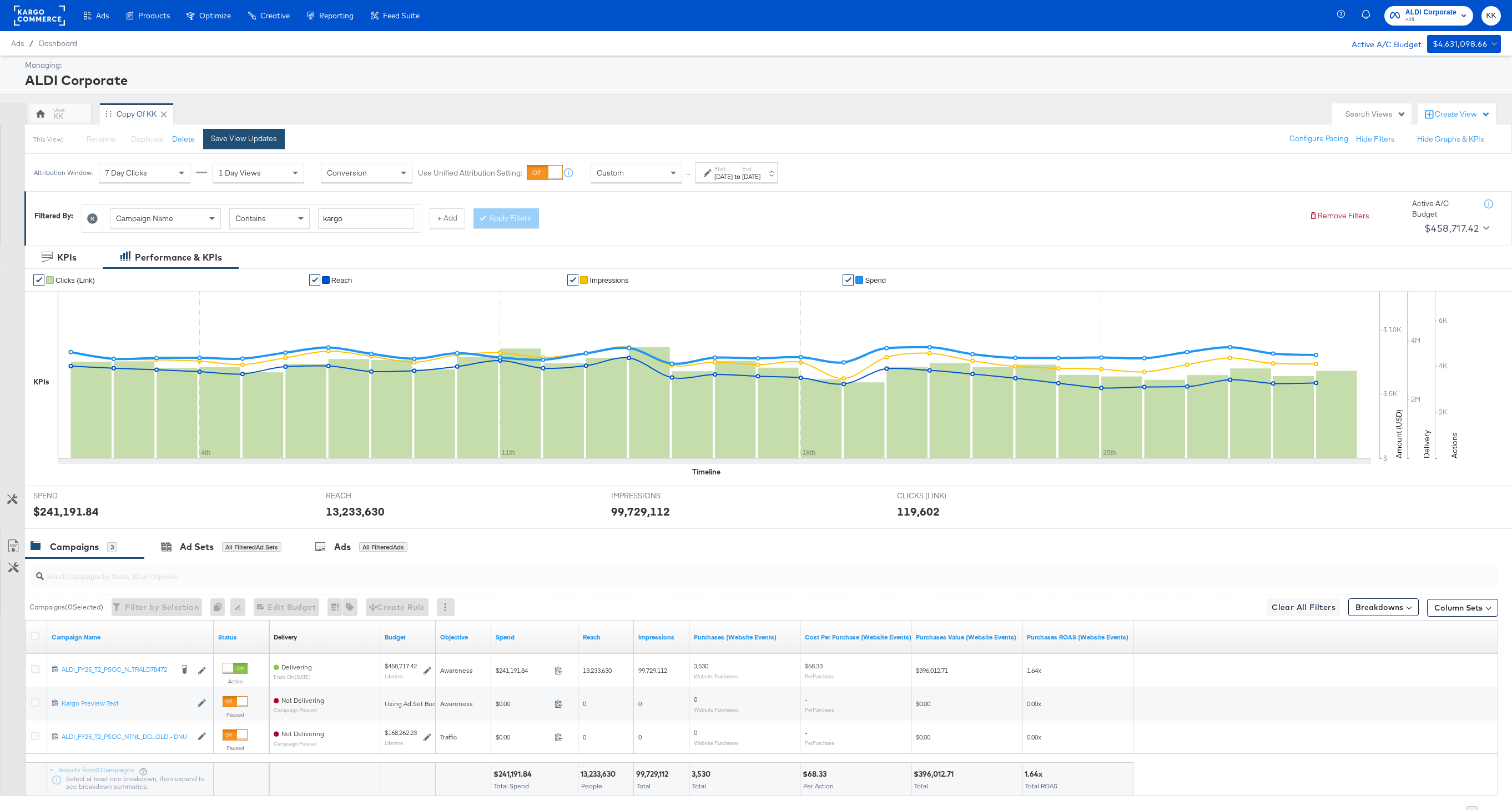
click at [222, 146] on button "Save View Updates" at bounding box center [243, 139] width 82 height 20
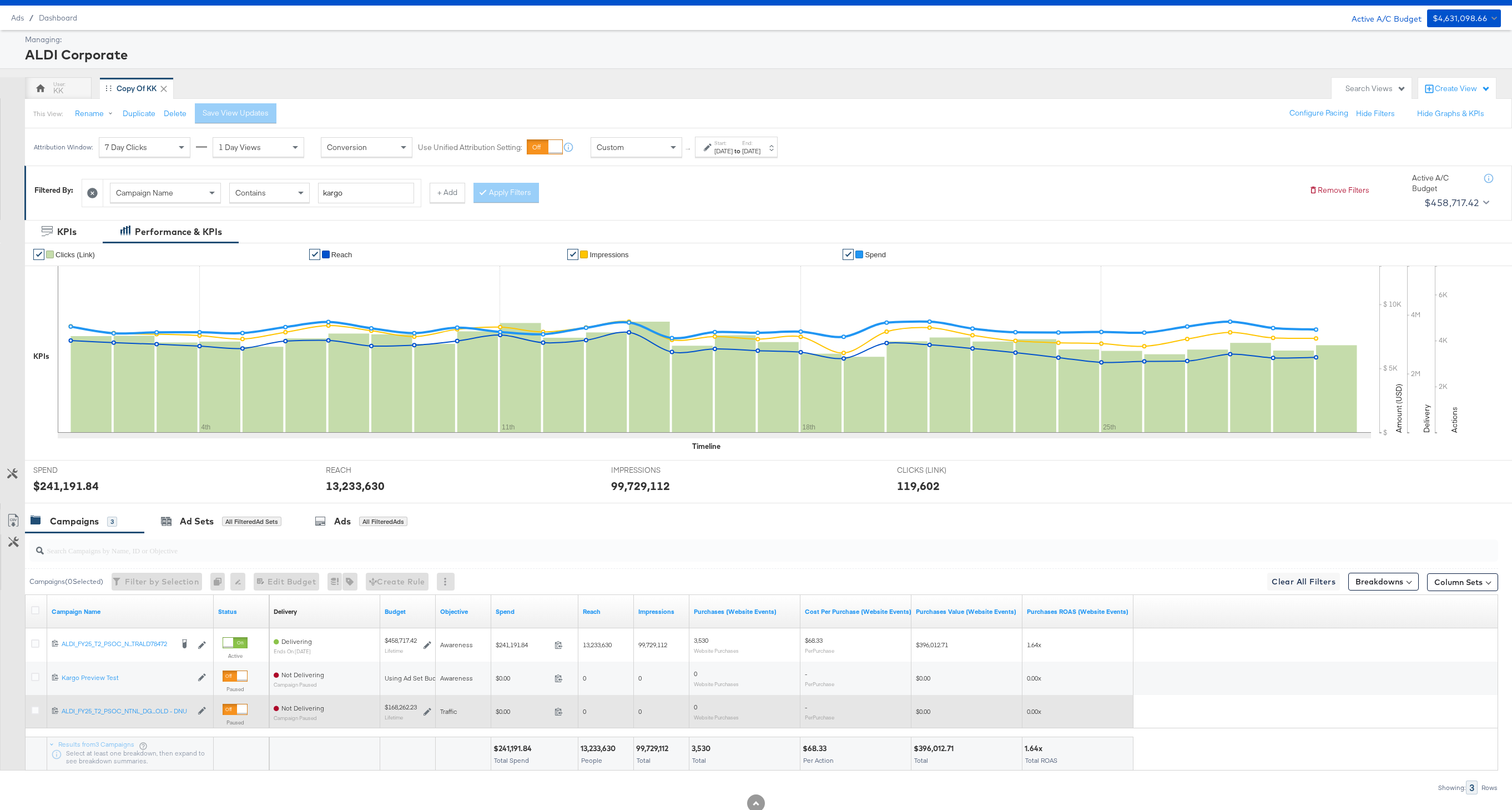
scroll to position [27, 0]
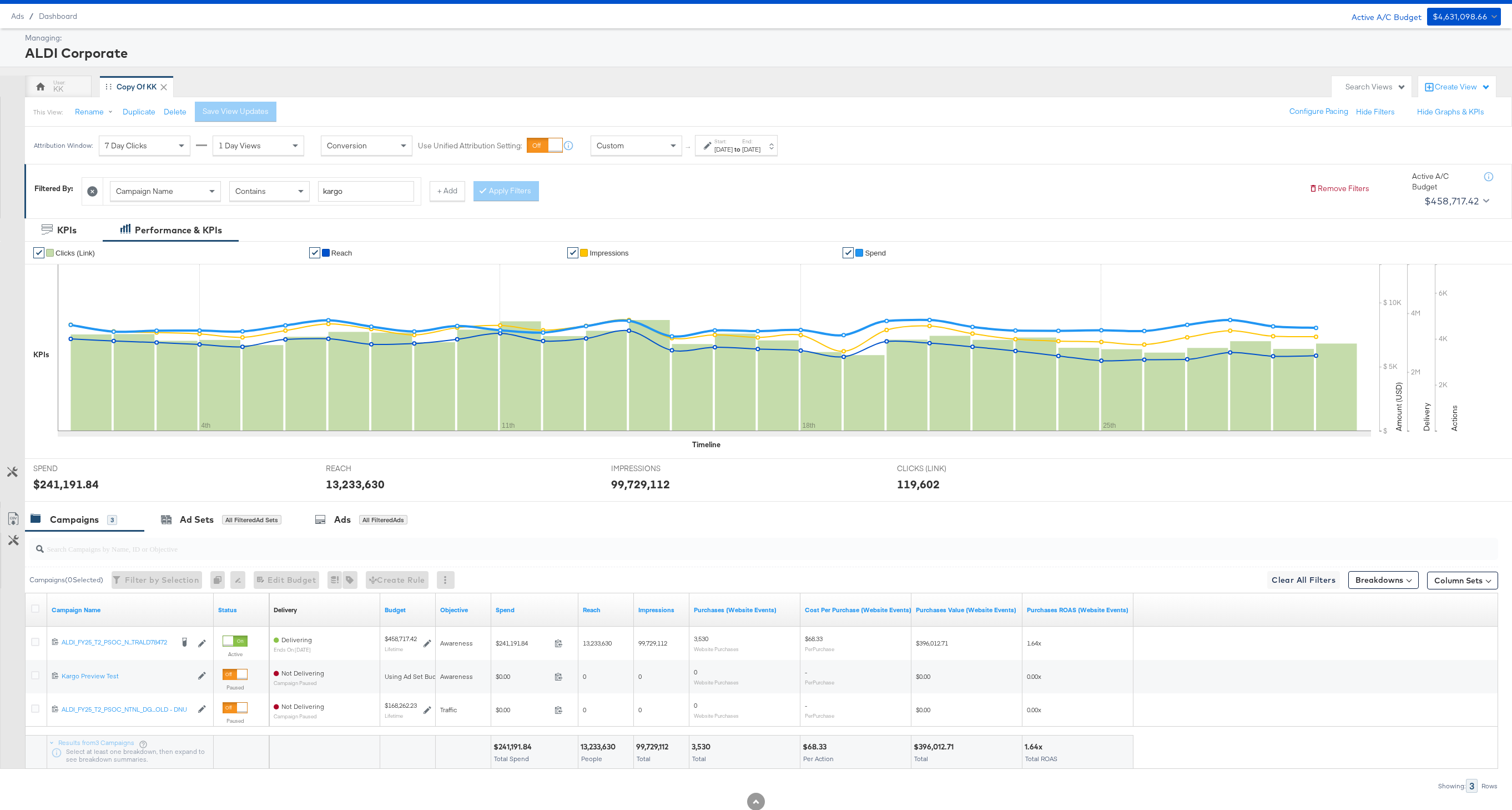
click at [515, 748] on div "$241,191.84" at bounding box center [514, 747] width 42 height 11
copy div "241,191.84"
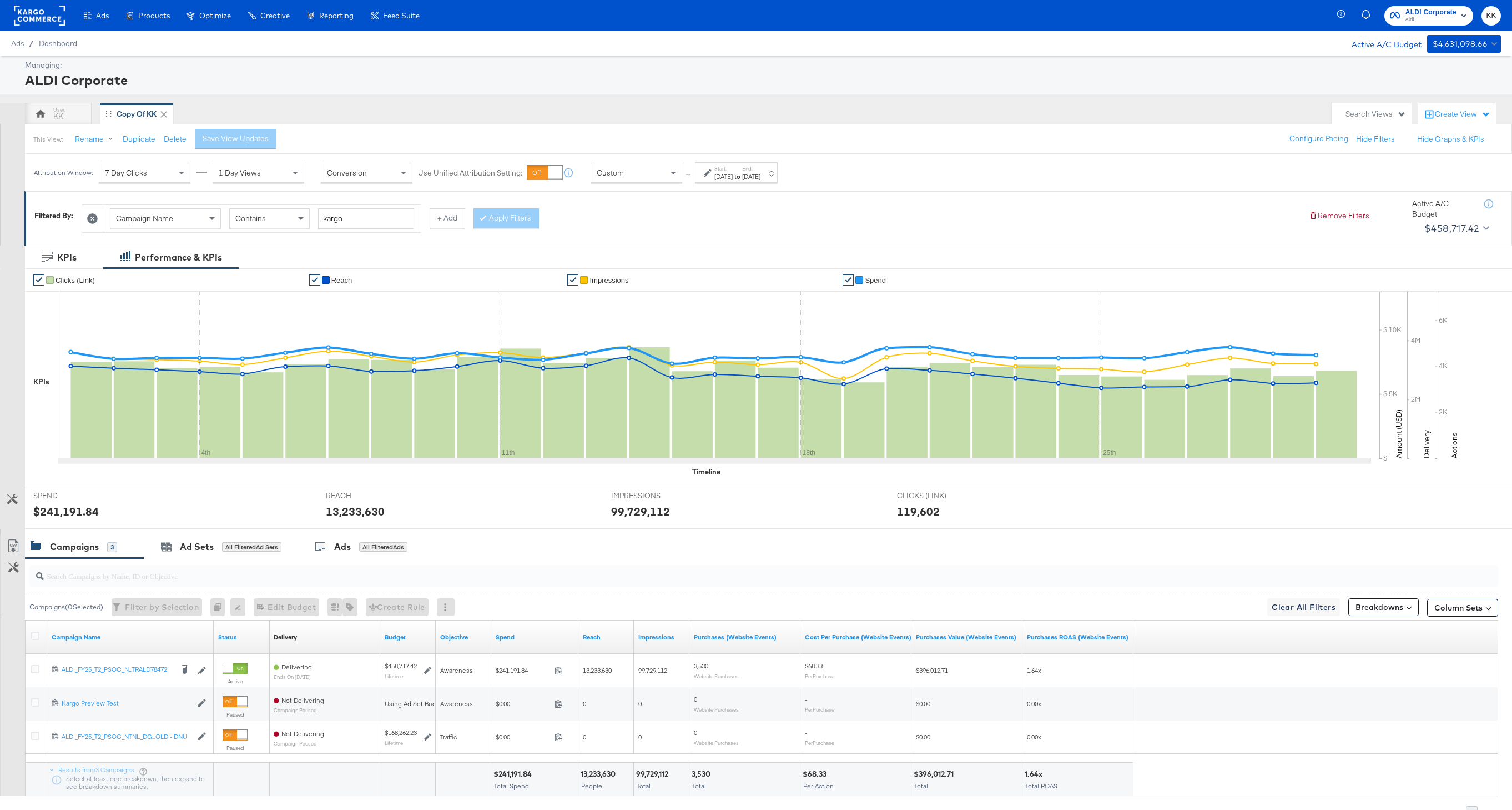
click at [49, 17] on rect at bounding box center [39, 15] width 51 height 20
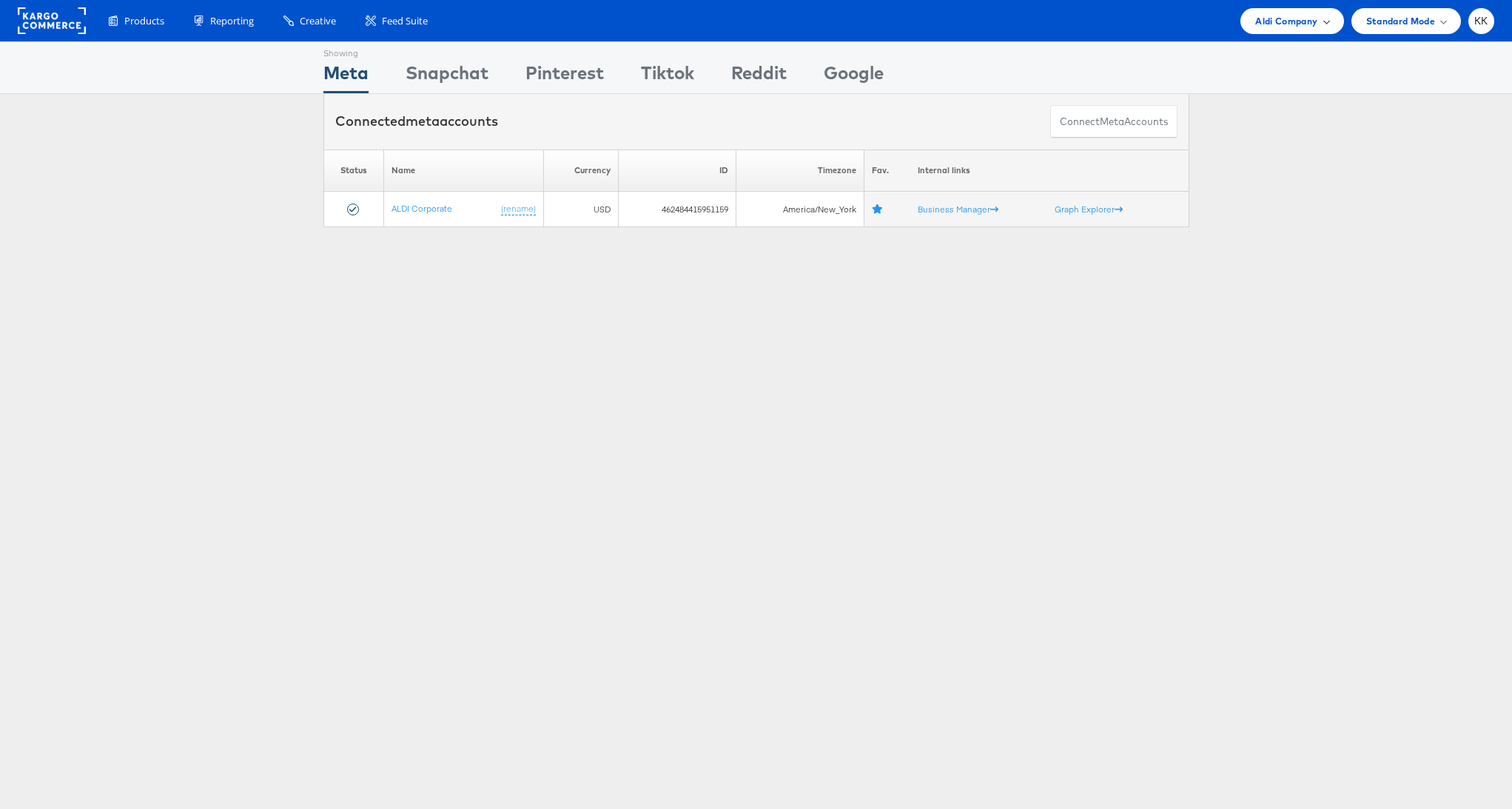
click at [1311, 26] on span "Aldi Company" at bounding box center [1286, 21] width 62 height 16
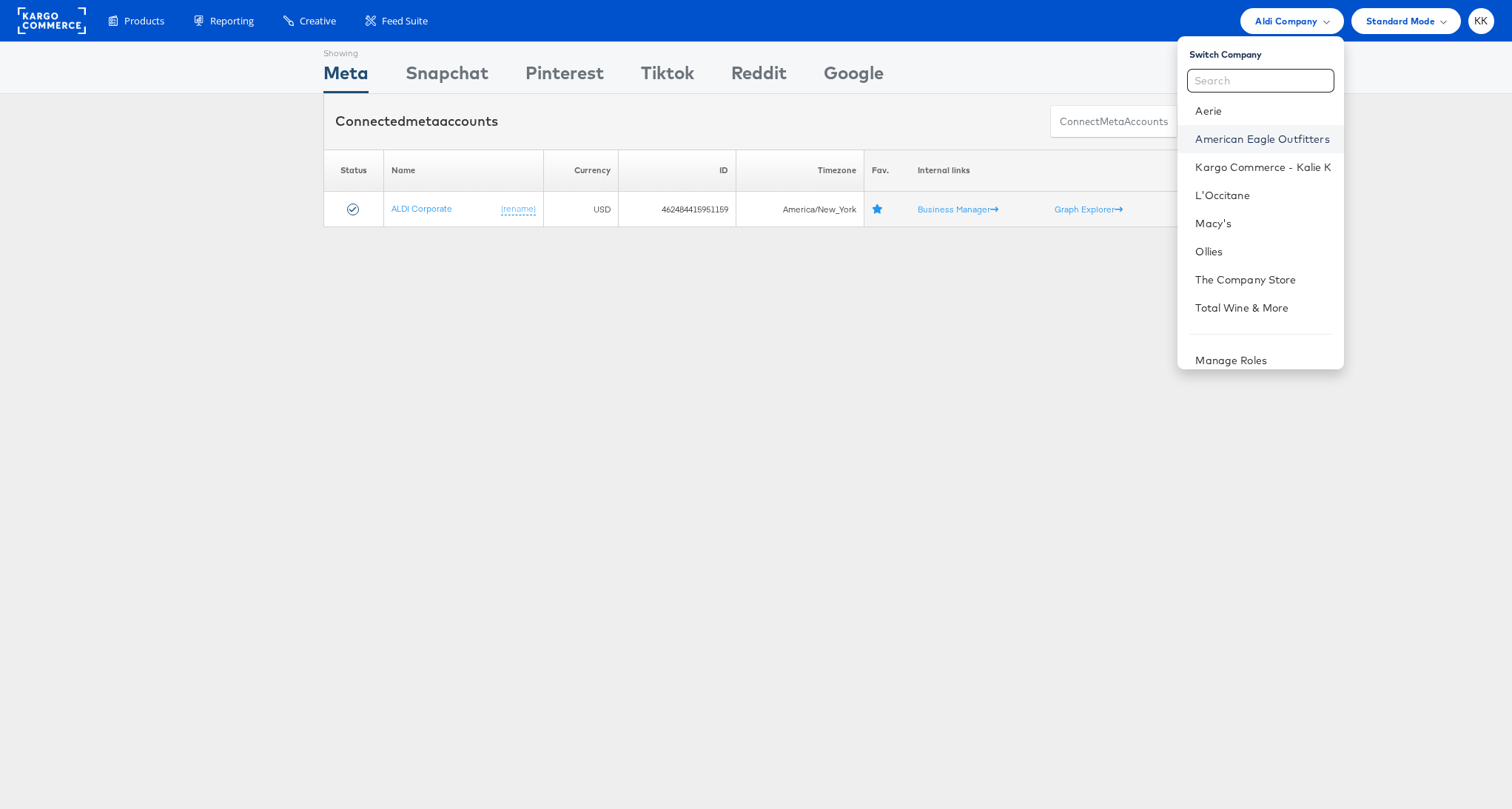
click at [1260, 132] on link "American Eagle Outfitters" at bounding box center [1264, 139] width 137 height 15
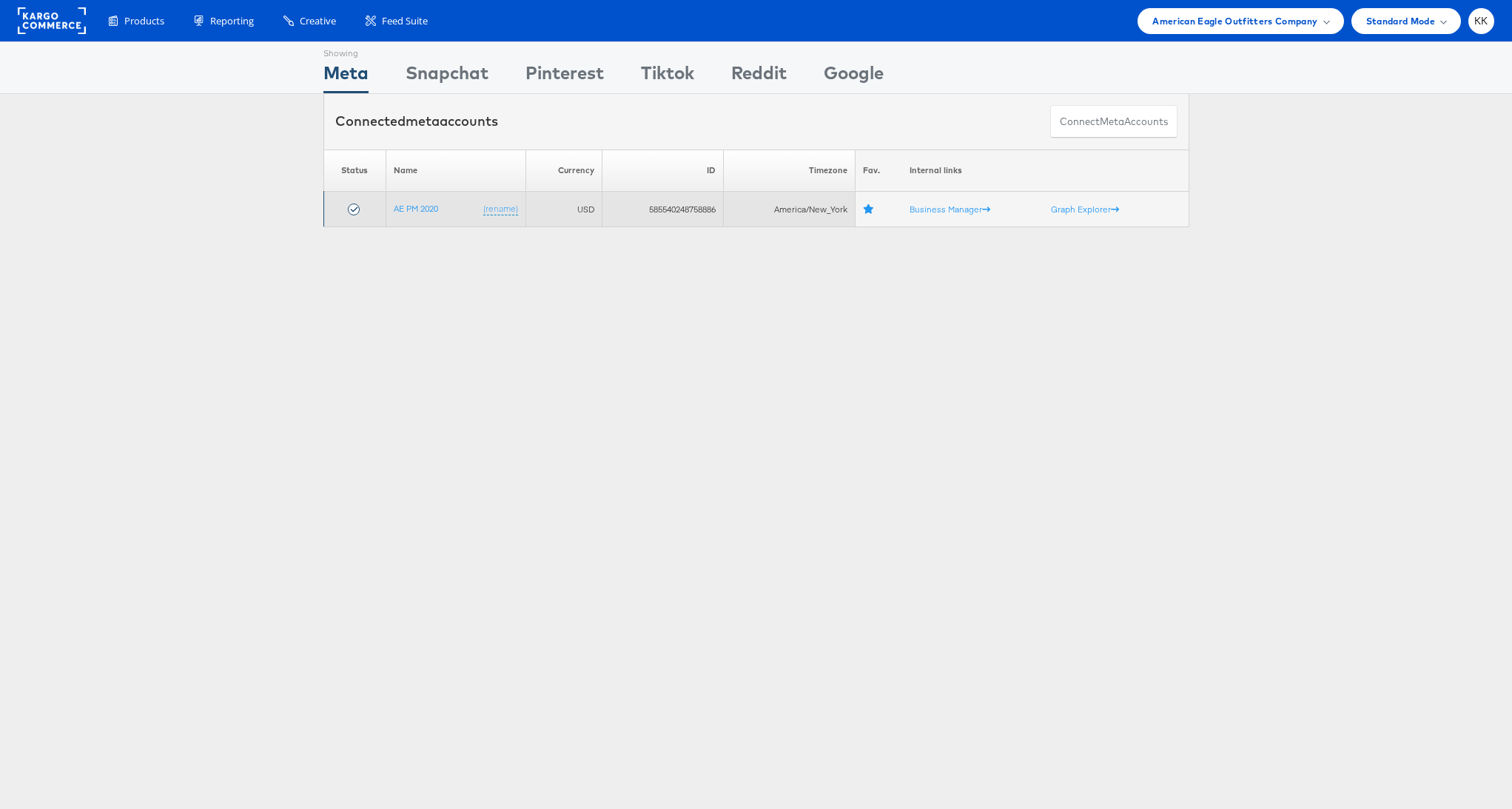
click at [406, 200] on td "AE PM 2020 (rename)" at bounding box center [456, 209] width 140 height 35
click at [409, 205] on link "AE PM 2020" at bounding box center [416, 208] width 44 height 12
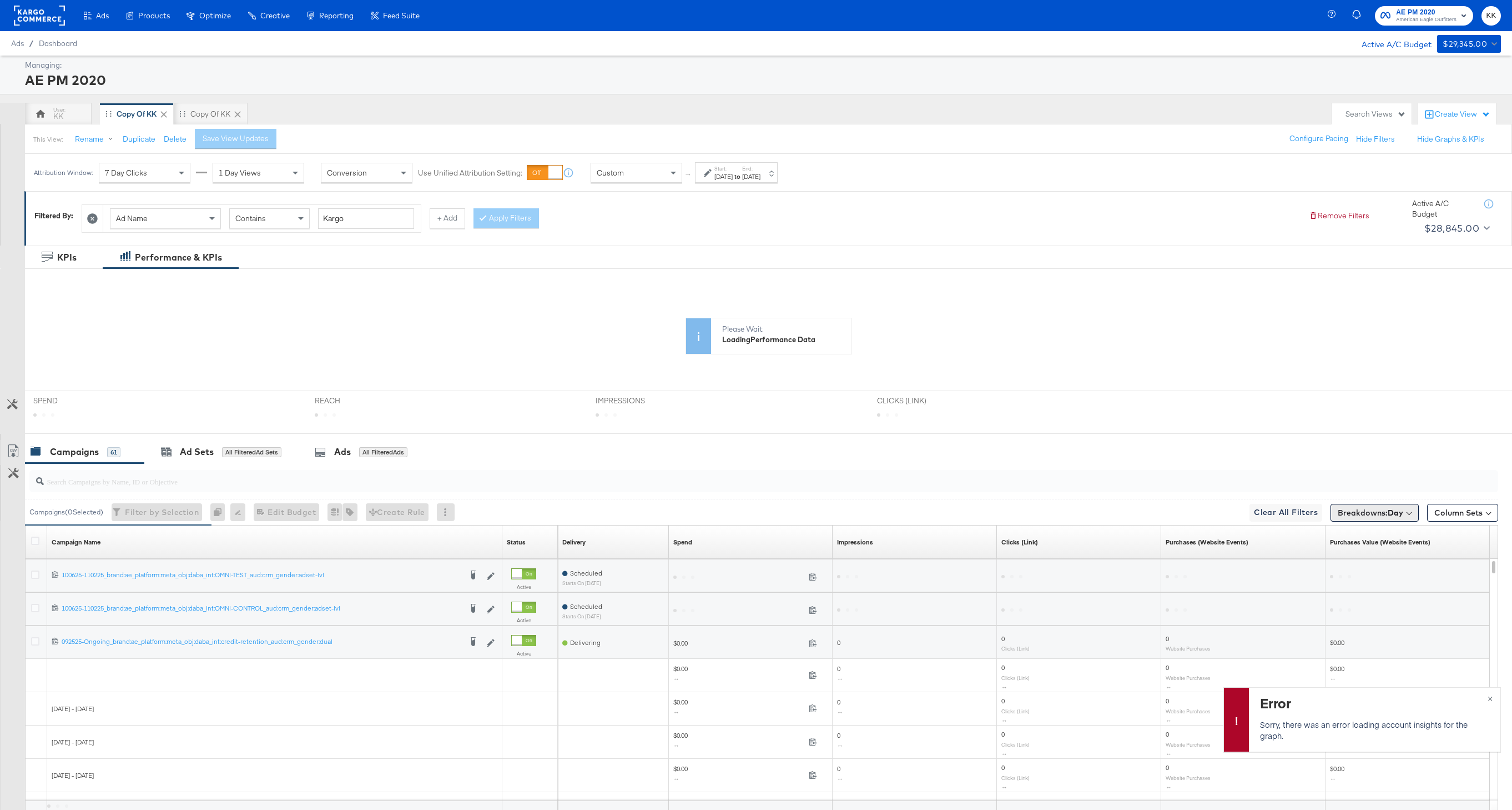
click at [1376, 511] on span "Breakdowns: Day" at bounding box center [1370, 512] width 65 height 11
click at [1404, 532] on button "[Reset]" at bounding box center [1400, 533] width 28 height 18
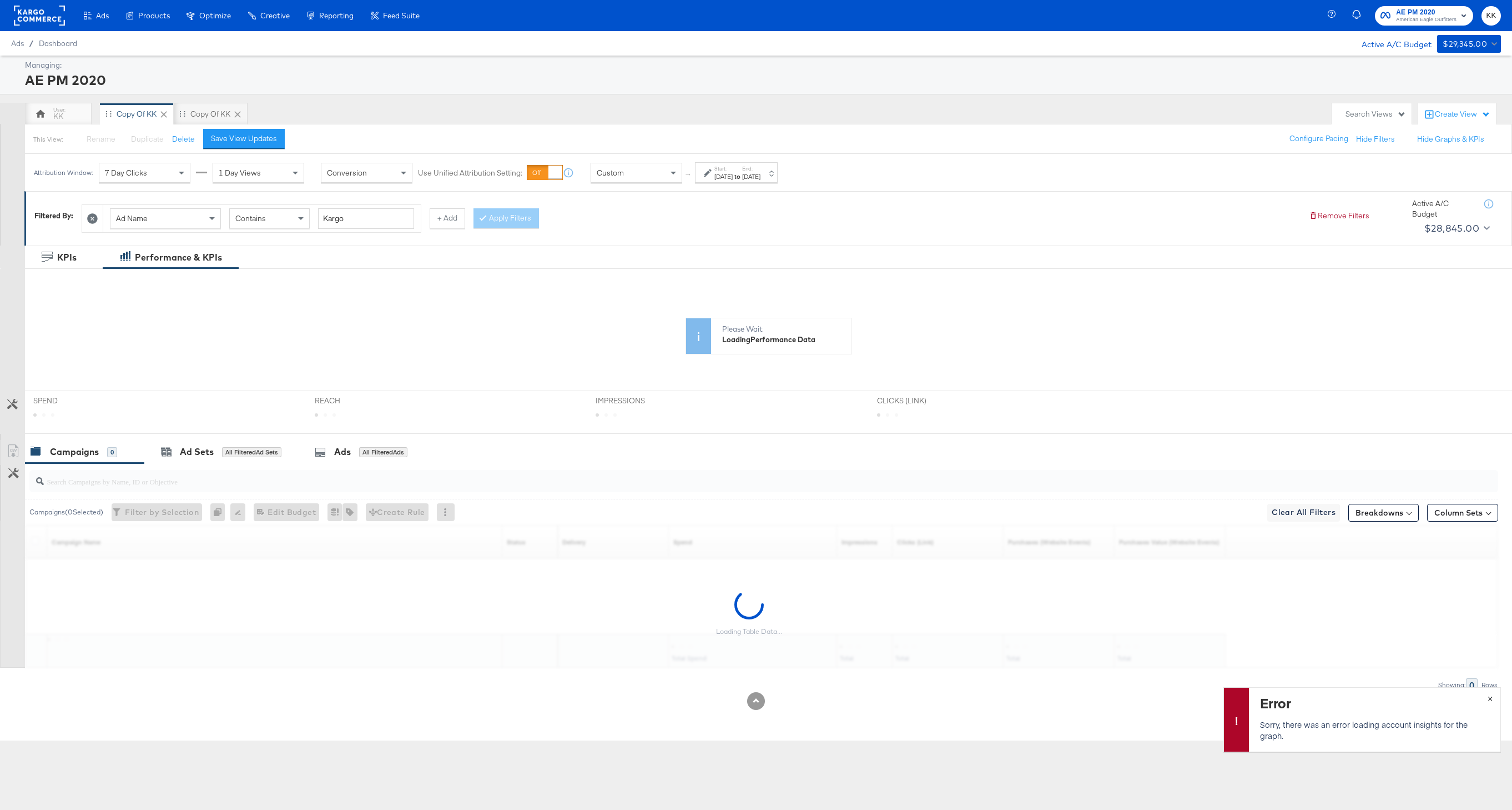
click at [1493, 694] on button "×" at bounding box center [1490, 698] width 21 height 20
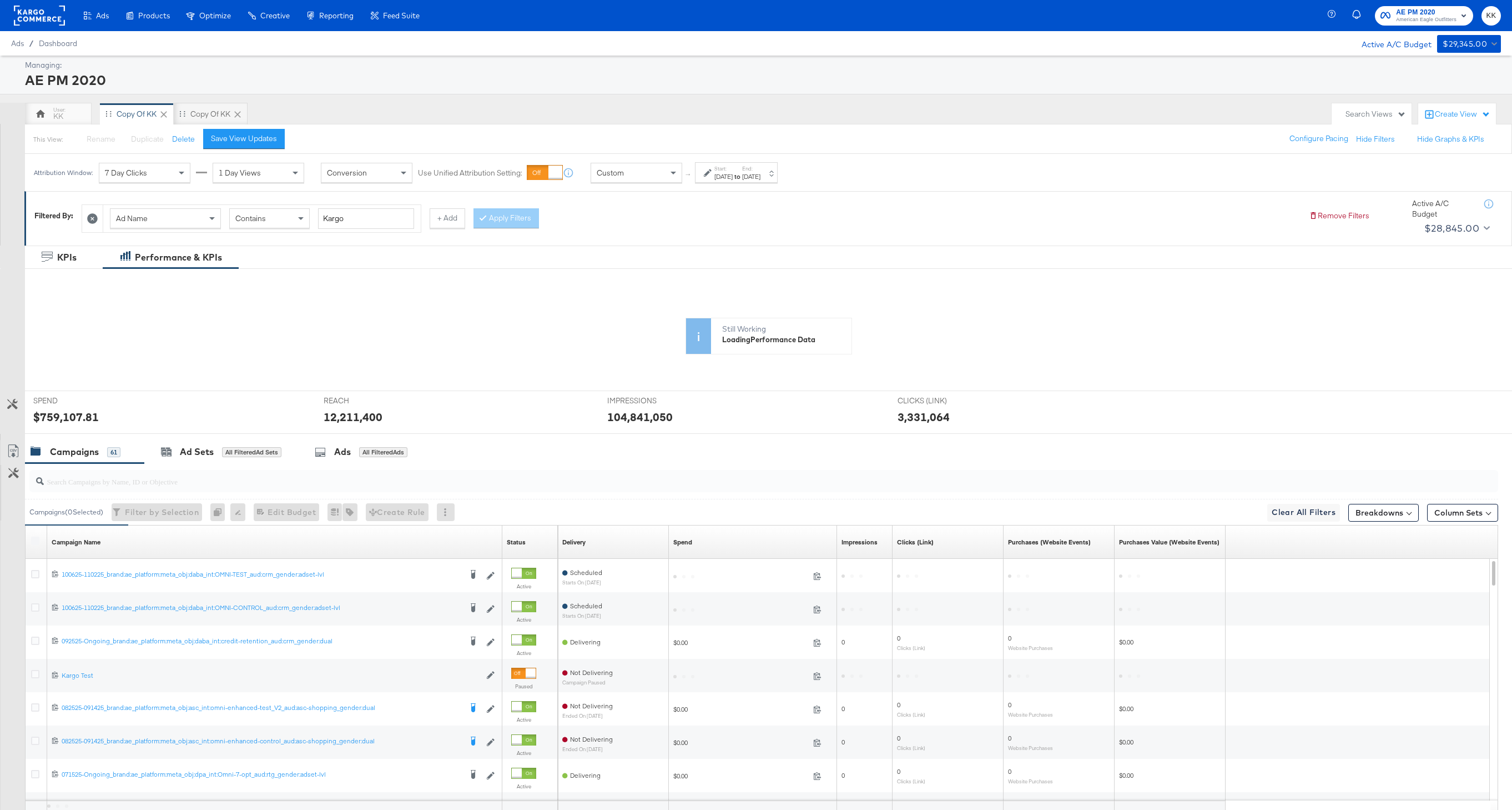
click at [724, 167] on label "Start:" at bounding box center [724, 168] width 19 height 7
click at [760, 174] on div "[DATE]" at bounding box center [752, 176] width 19 height 9
click at [760, 176] on div "[DATE]" at bounding box center [752, 176] width 19 height 9
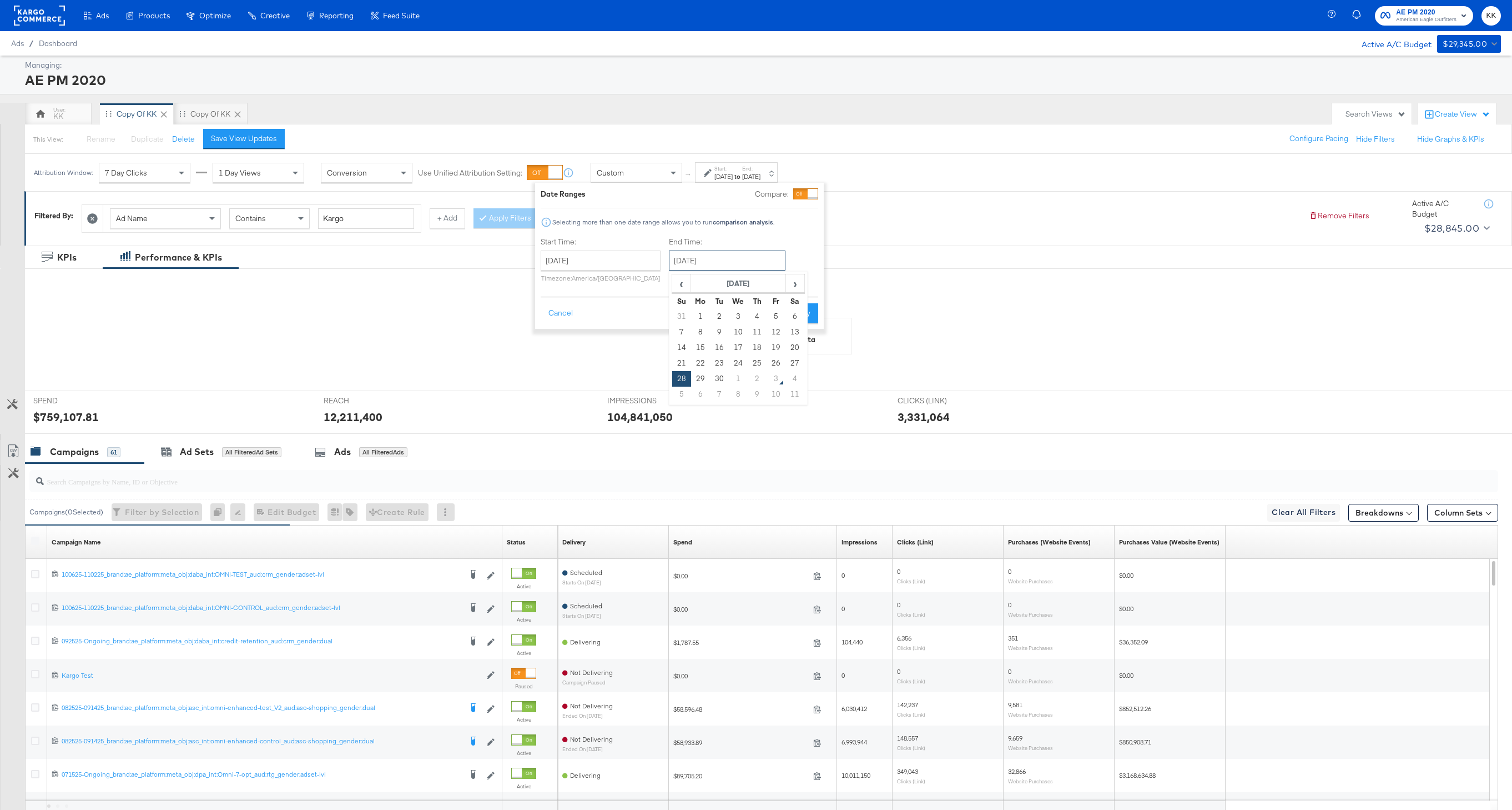
click at [726, 260] on input "[DATE]" at bounding box center [727, 260] width 116 height 20
click at [714, 378] on td "30" at bounding box center [719, 379] width 19 height 15
type input "[DATE]"
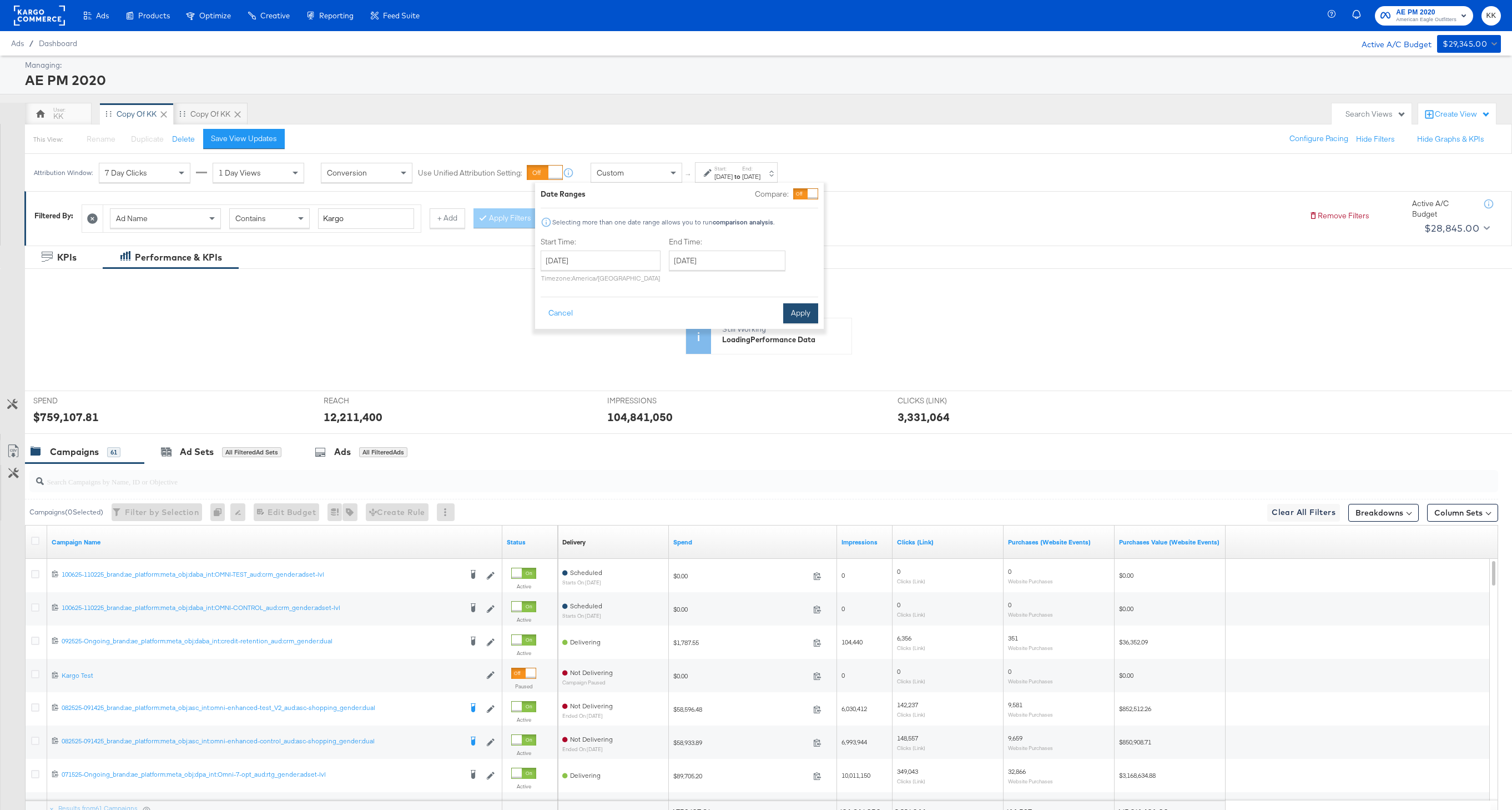
click at [812, 313] on button "Apply" at bounding box center [801, 313] width 35 height 20
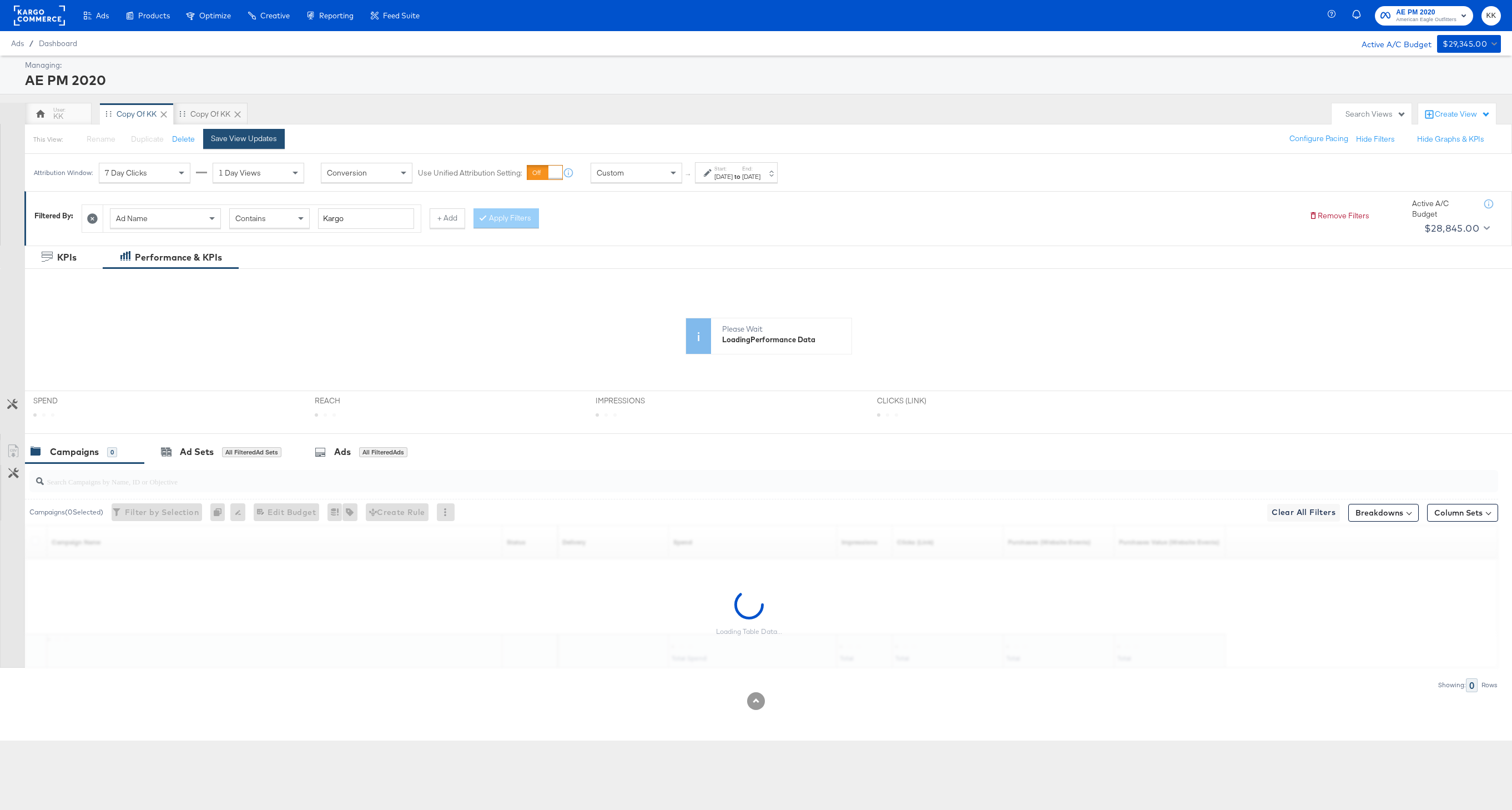
click at [265, 136] on div "Save View Updates" at bounding box center [243, 138] width 66 height 11
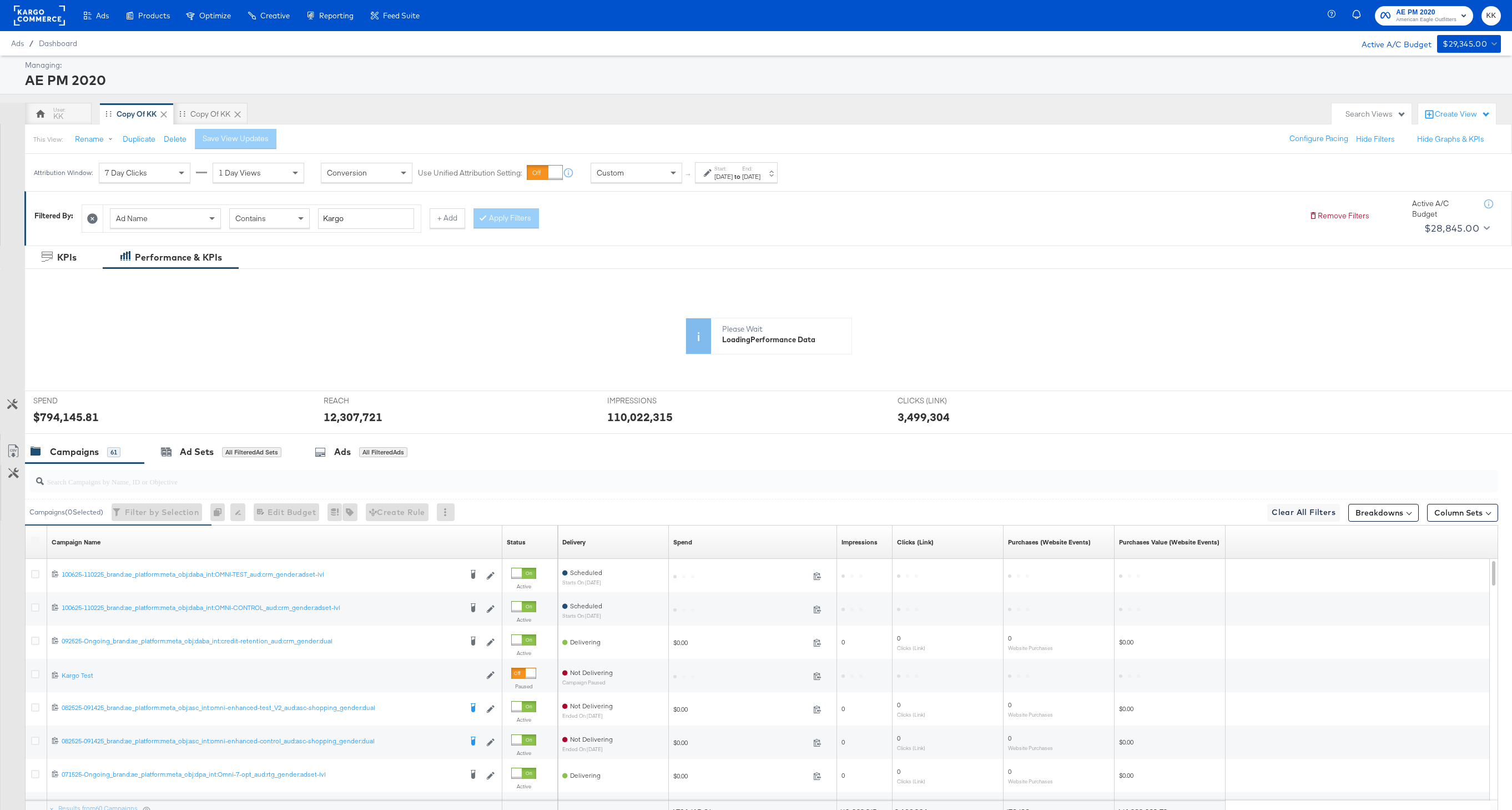
click at [69, 415] on icon at bounding box center [714, 375] width 1314 height 166
click at [75, 415] on icon at bounding box center [714, 375] width 1314 height 166
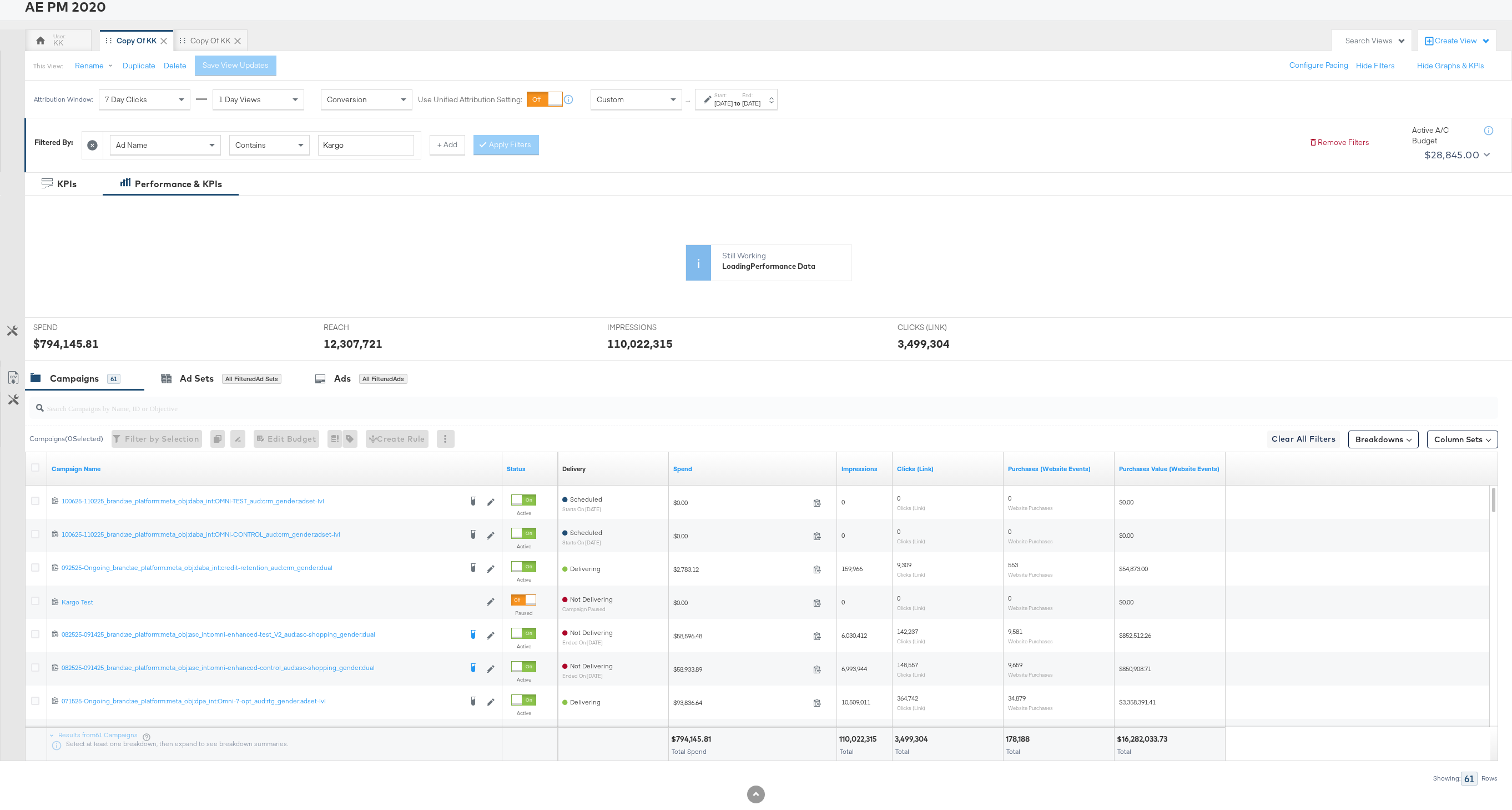
scroll to position [70, 0]
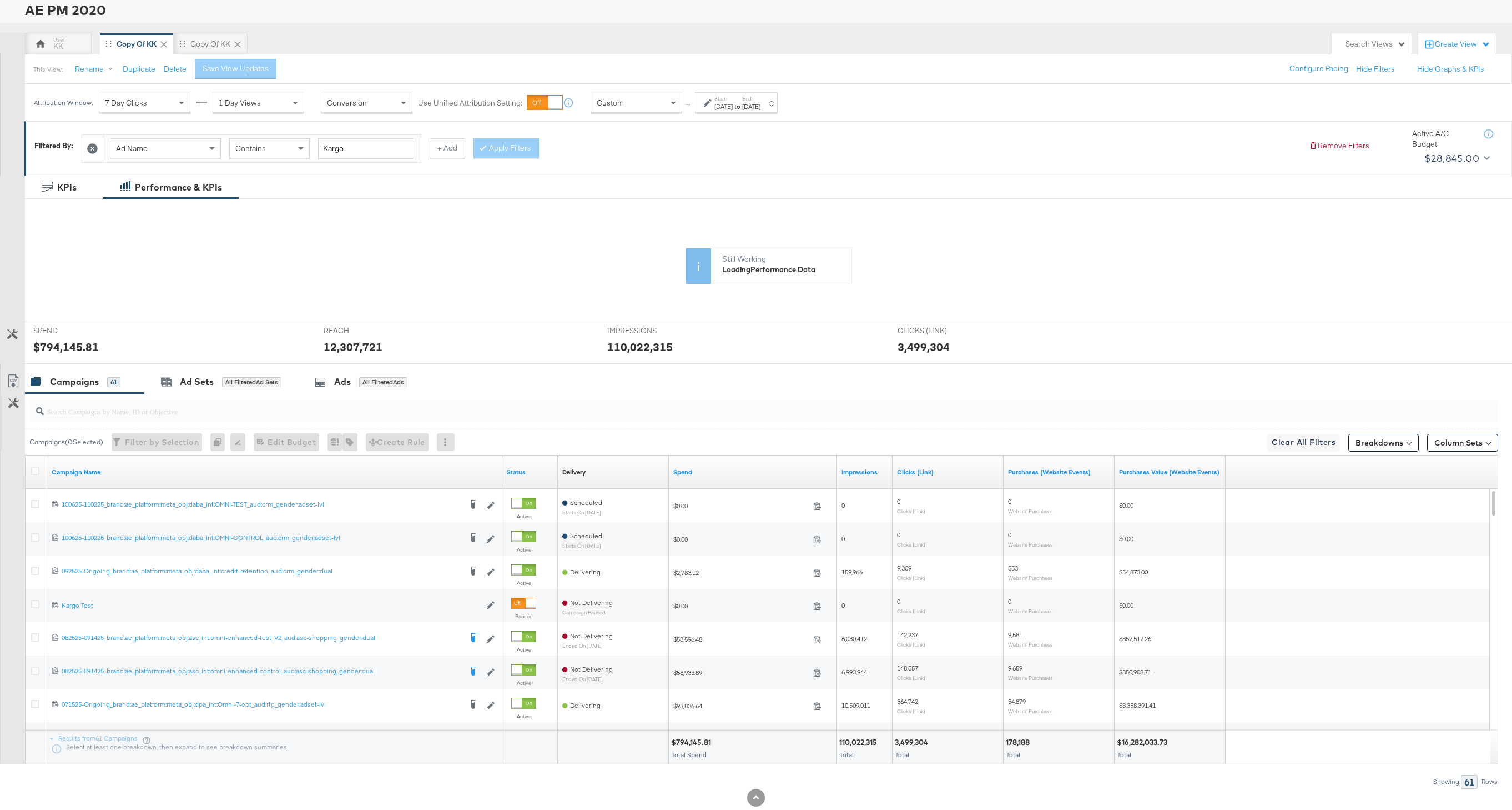
click at [690, 743] on div "$794,145.81" at bounding box center [692, 743] width 43 height 11
copy div "794,145.81"
